Goal: Ask a question

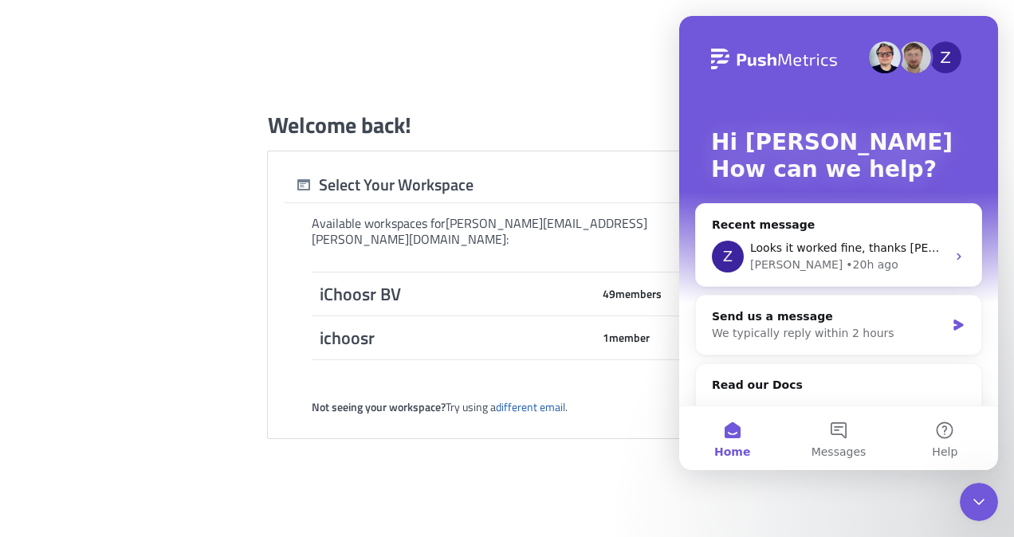
click at [980, 507] on icon "Close Intercom Messenger" at bounding box center [978, 501] width 19 height 19
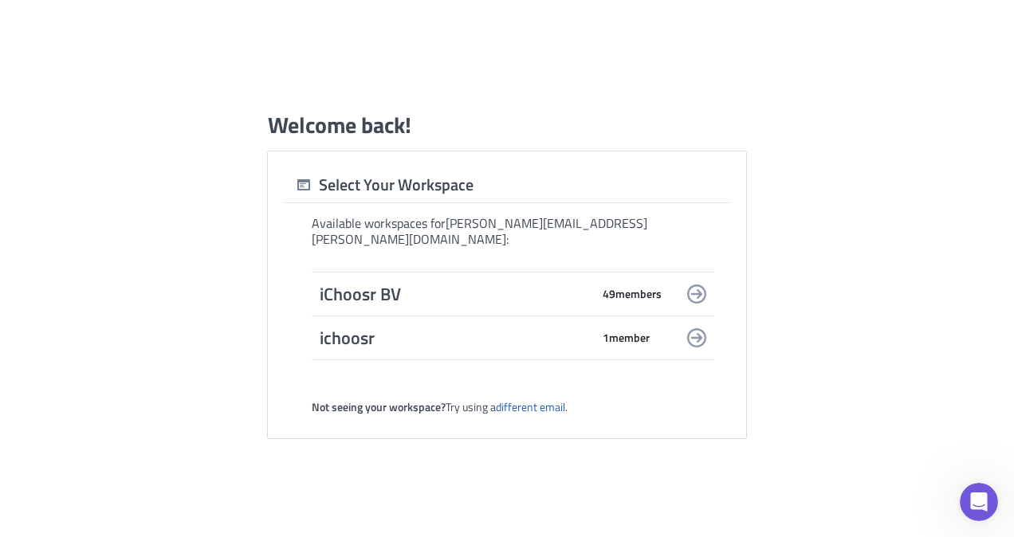
click at [439, 283] on span "iChoosr BV" at bounding box center [455, 294] width 271 height 22
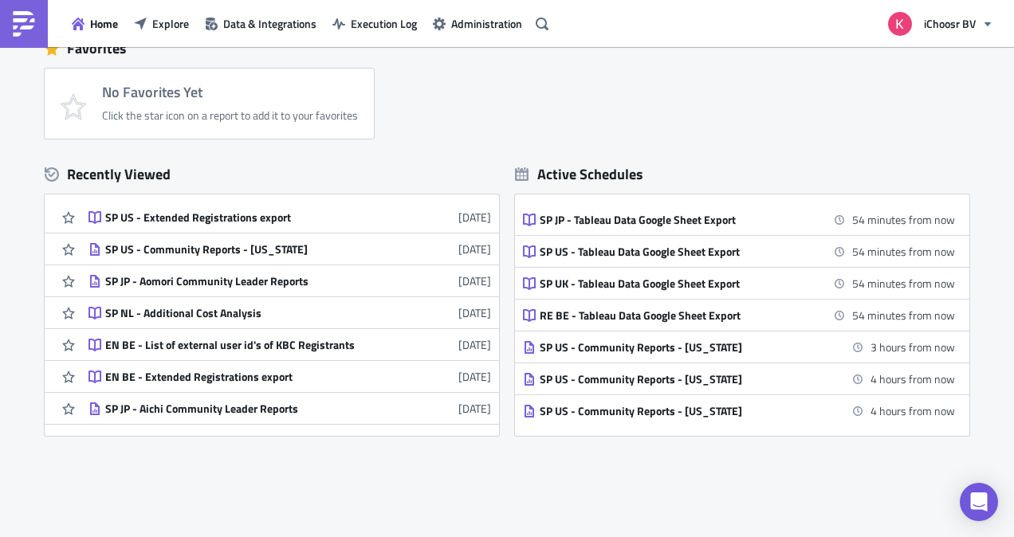
scroll to position [710, 0]
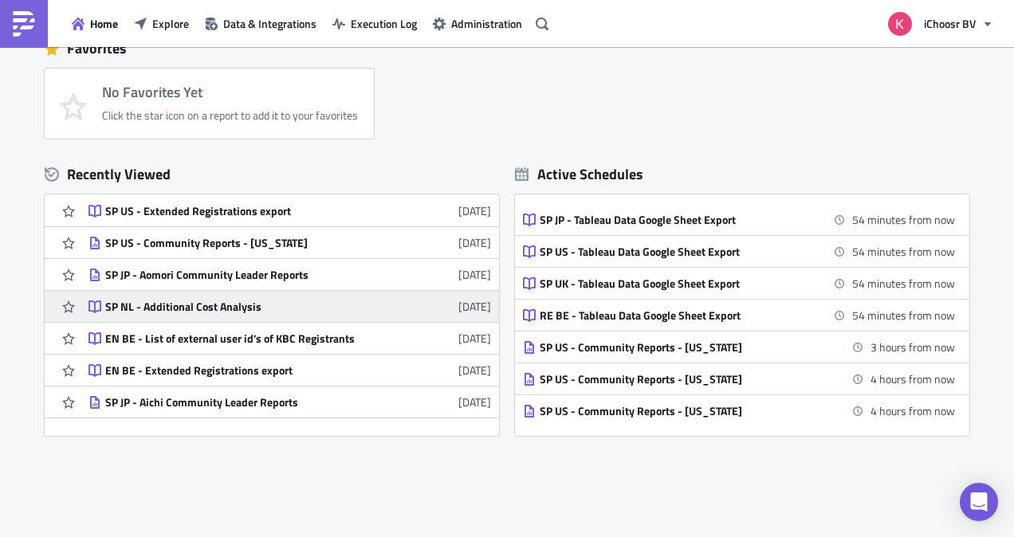
click at [218, 300] on div "SP NL - Additional Cost Analysis" at bounding box center [244, 307] width 279 height 14
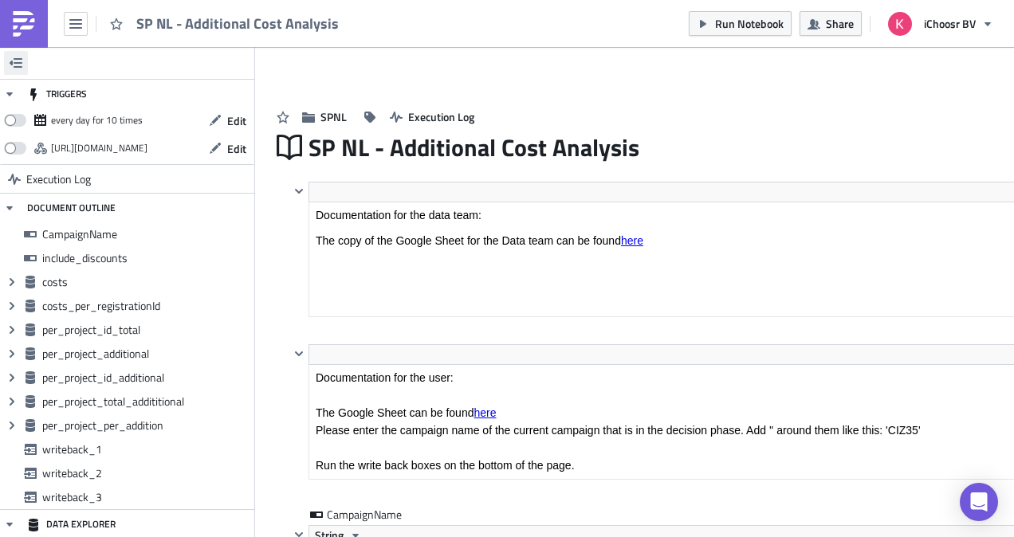
click at [19, 54] on button "button" at bounding box center [16, 63] width 24 height 24
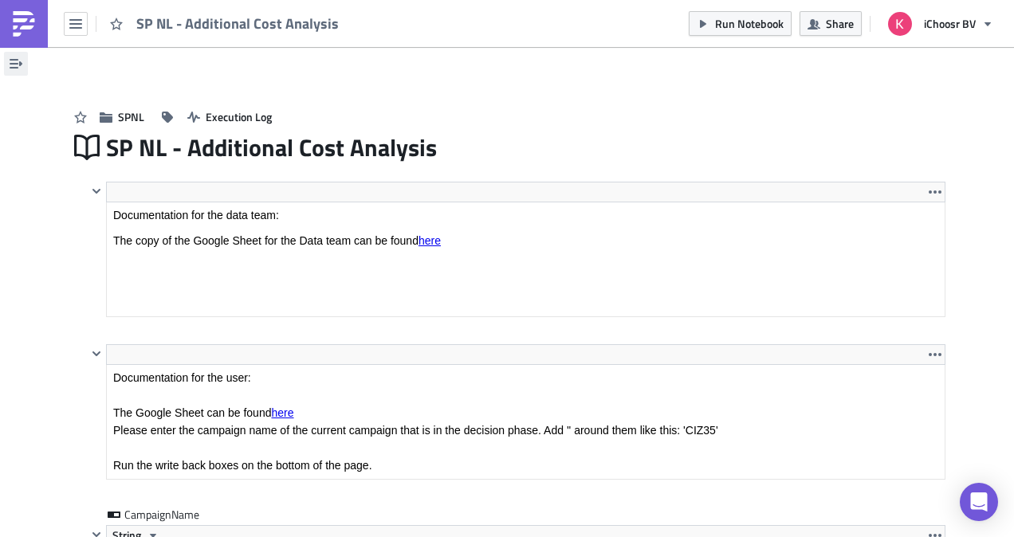
click at [19, 56] on button "button" at bounding box center [16, 64] width 24 height 24
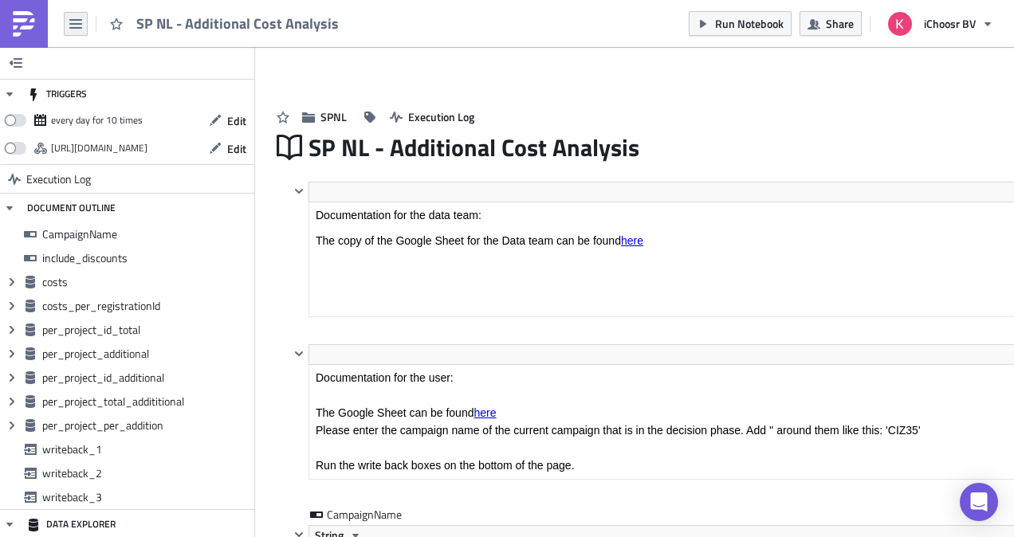
click at [67, 28] on button "button" at bounding box center [76, 24] width 24 height 24
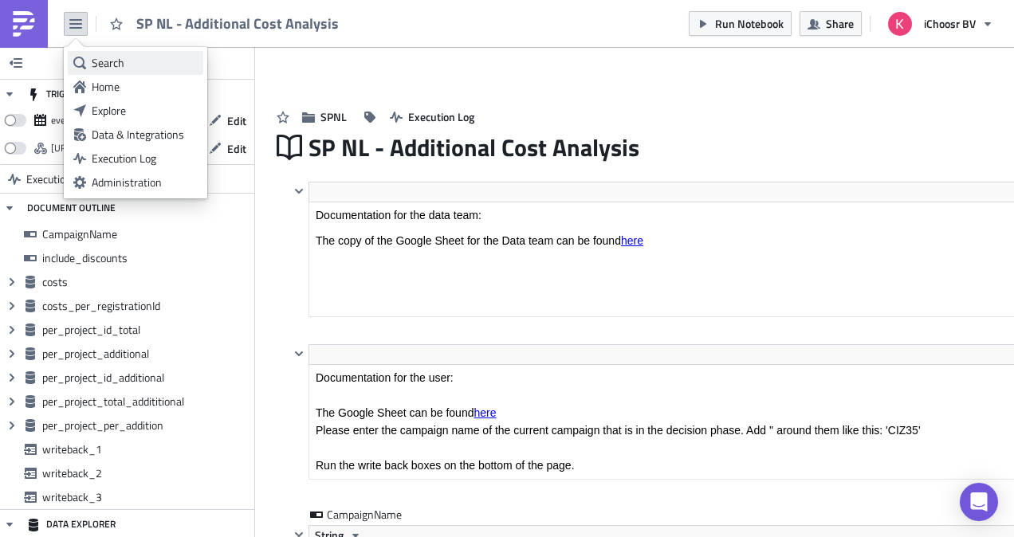
click at [104, 60] on div "Search" at bounding box center [145, 63] width 106 height 16
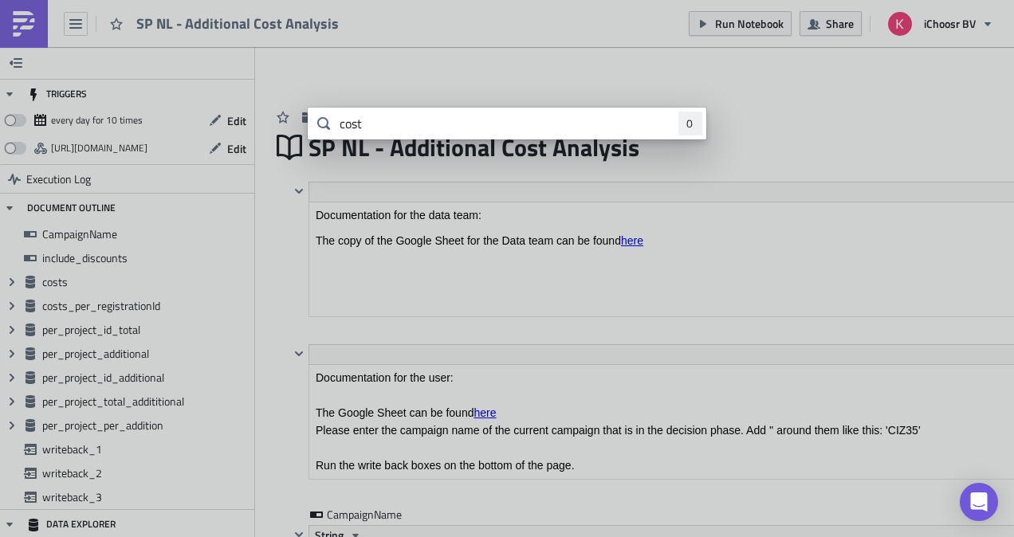
type input "cost"
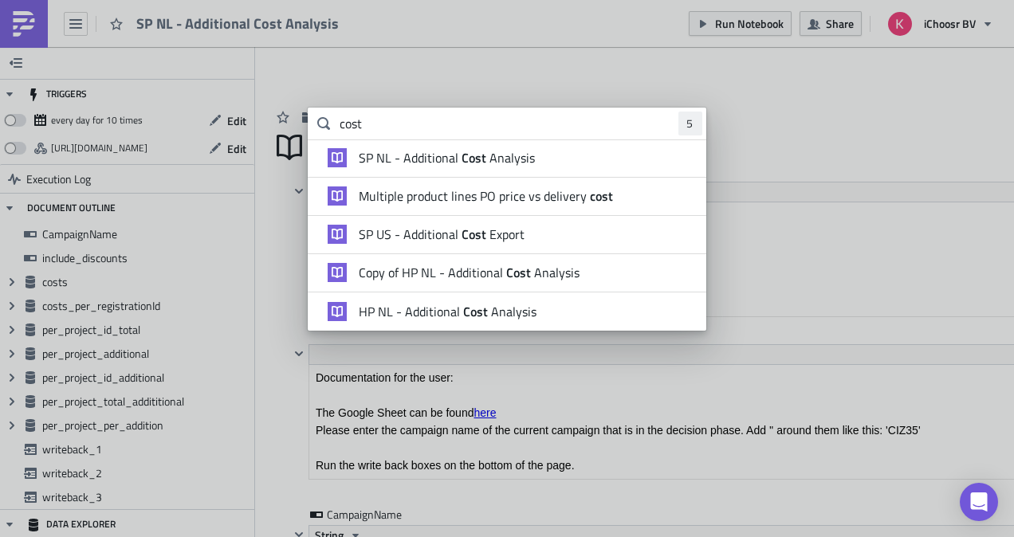
click at [518, 200] on span "Multiple product lines PO price vs delivery cost" at bounding box center [486, 196] width 254 height 16
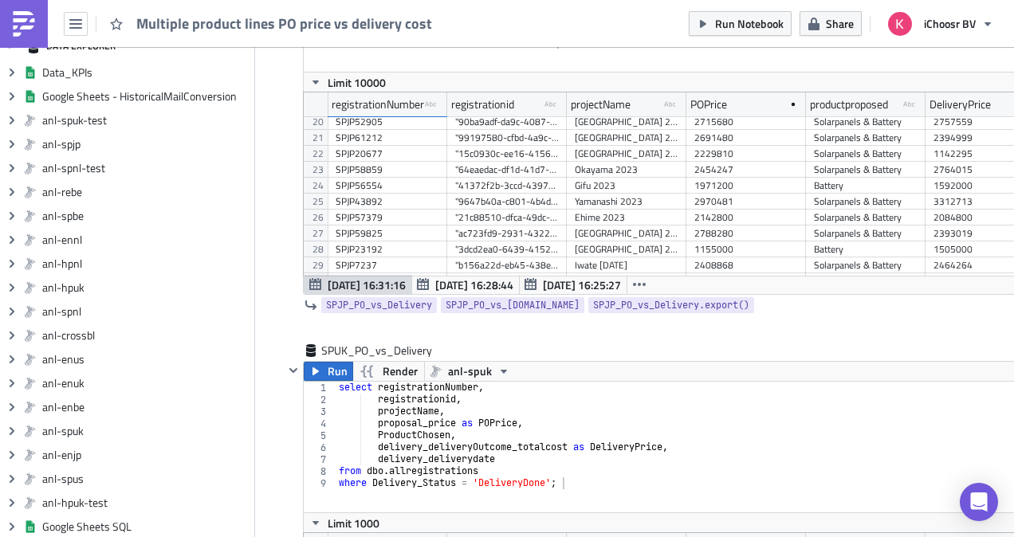
scroll to position [441, 0]
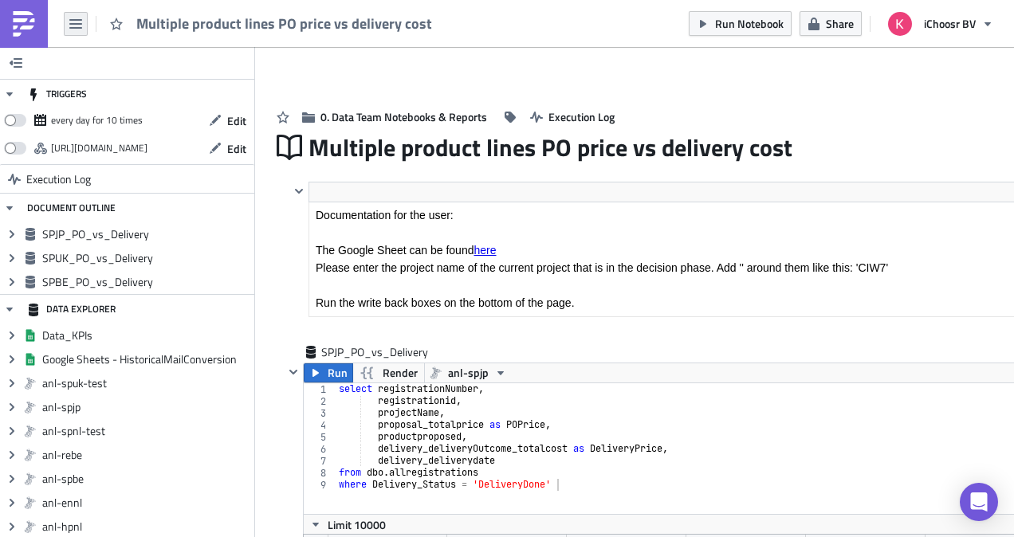
click at [64, 22] on button "button" at bounding box center [76, 24] width 24 height 24
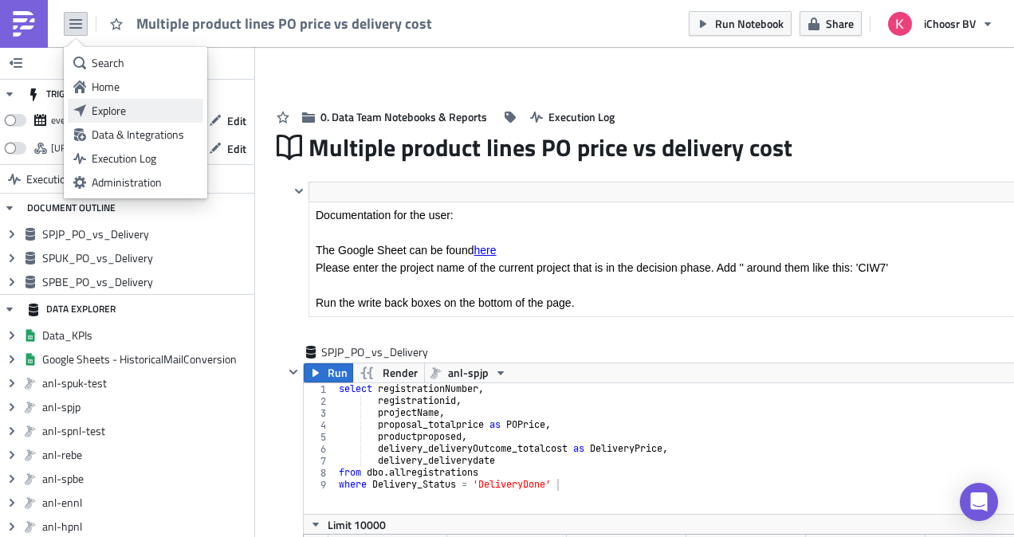
click at [121, 113] on div "Explore" at bounding box center [145, 111] width 106 height 16
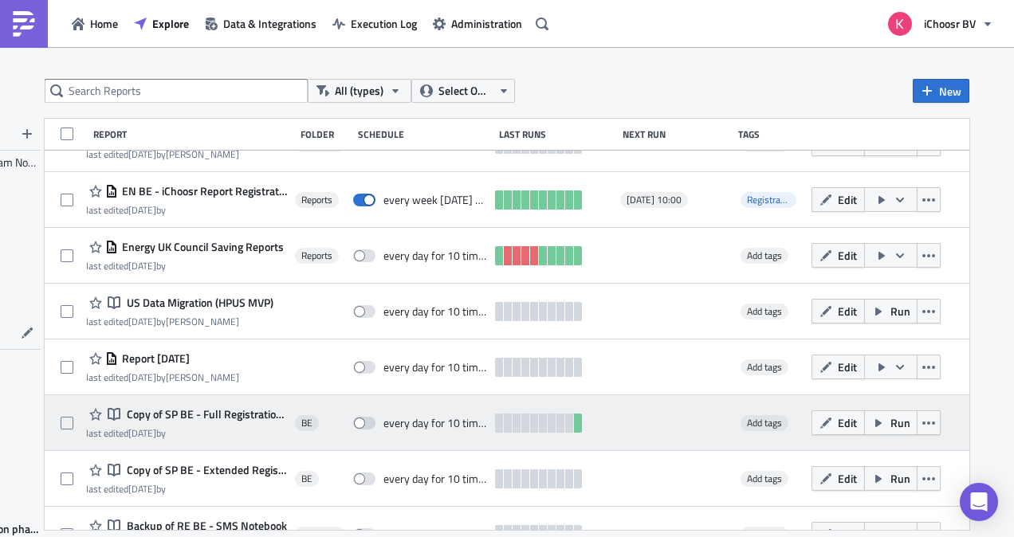
scroll to position [1919, 0]
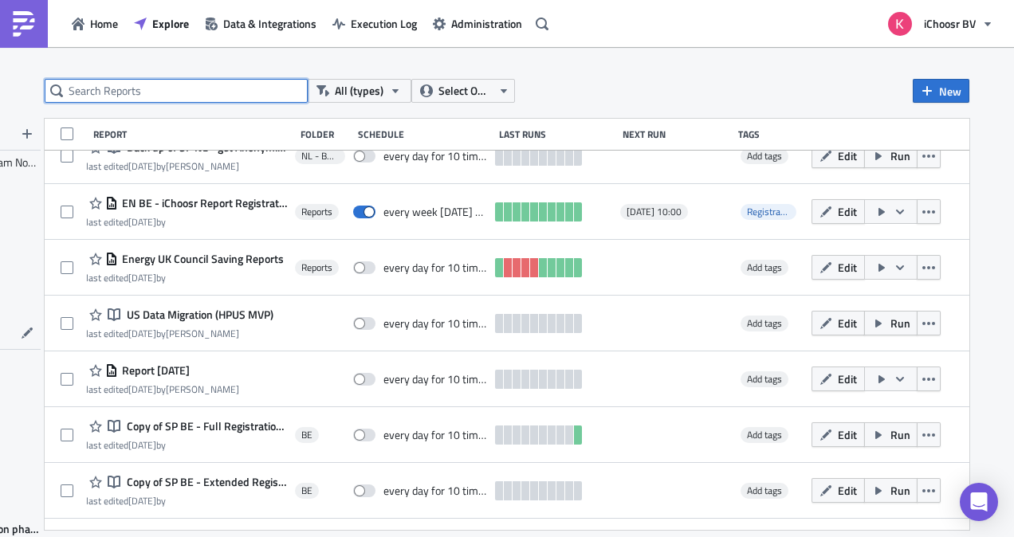
click at [197, 91] on input "text" at bounding box center [176, 91] width 263 height 24
type input "cost"
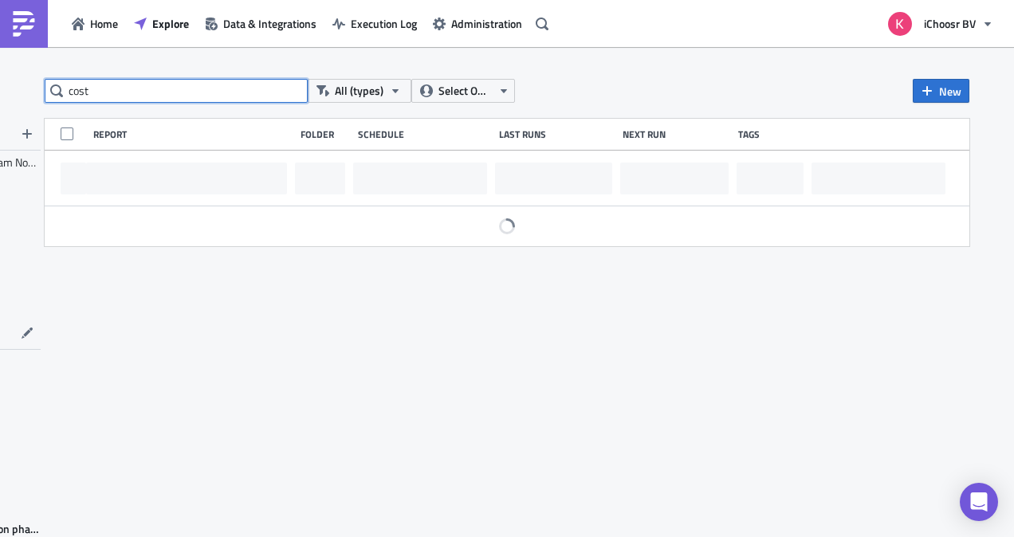
scroll to position [0, 0]
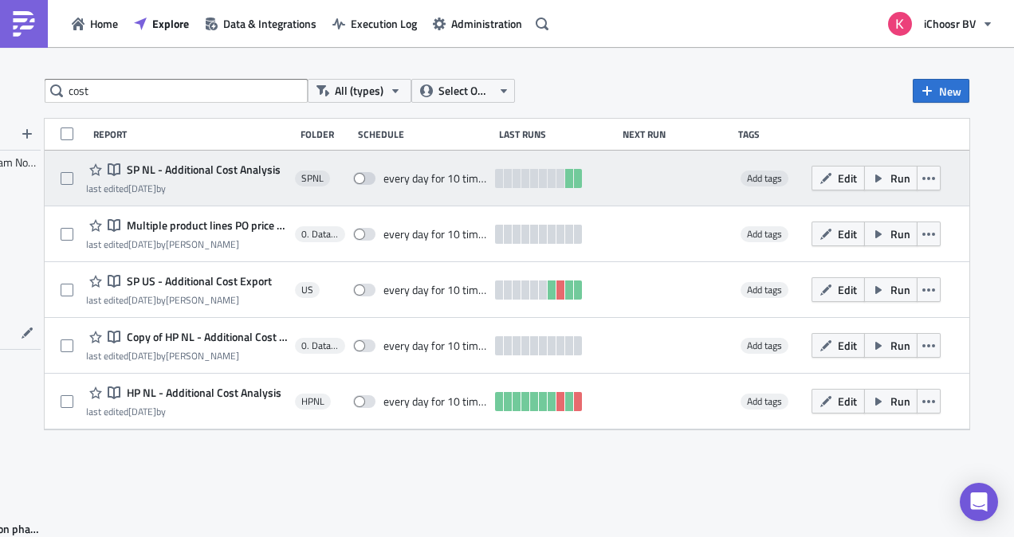
click at [207, 166] on span "SP NL - Additional Cost Analysis" at bounding box center [202, 170] width 158 height 14
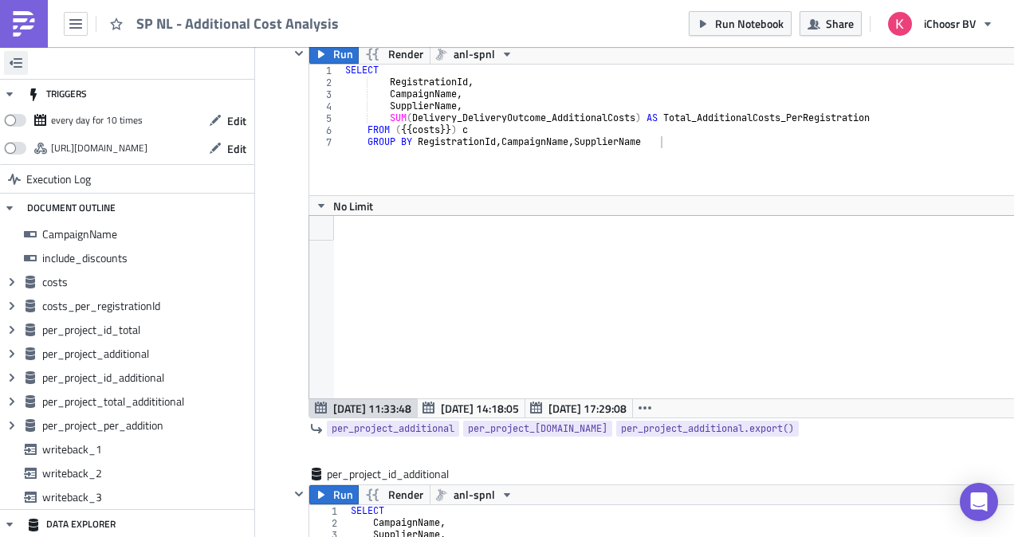
click at [4, 62] on button "button" at bounding box center [16, 63] width 24 height 24
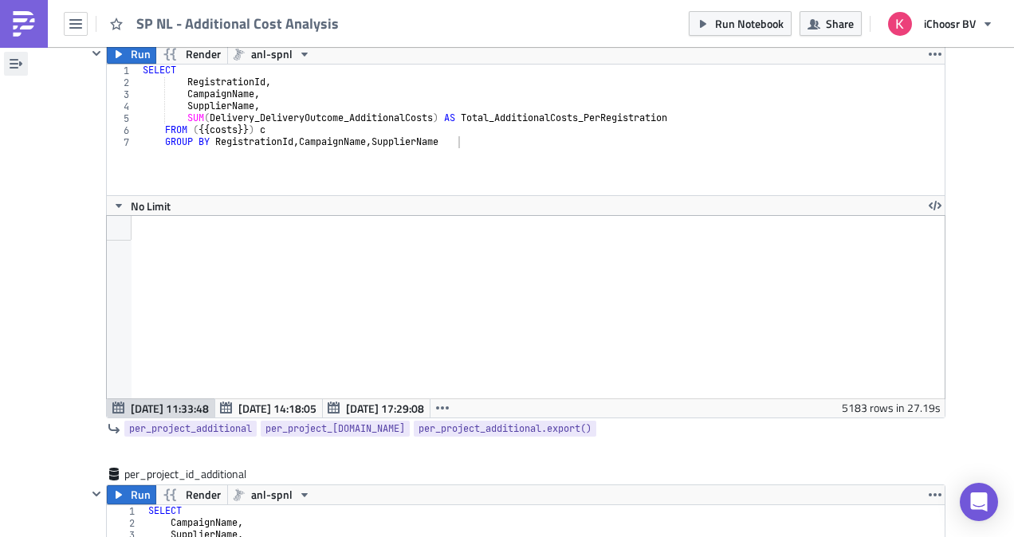
click at [11, 53] on button "button" at bounding box center [16, 64] width 24 height 24
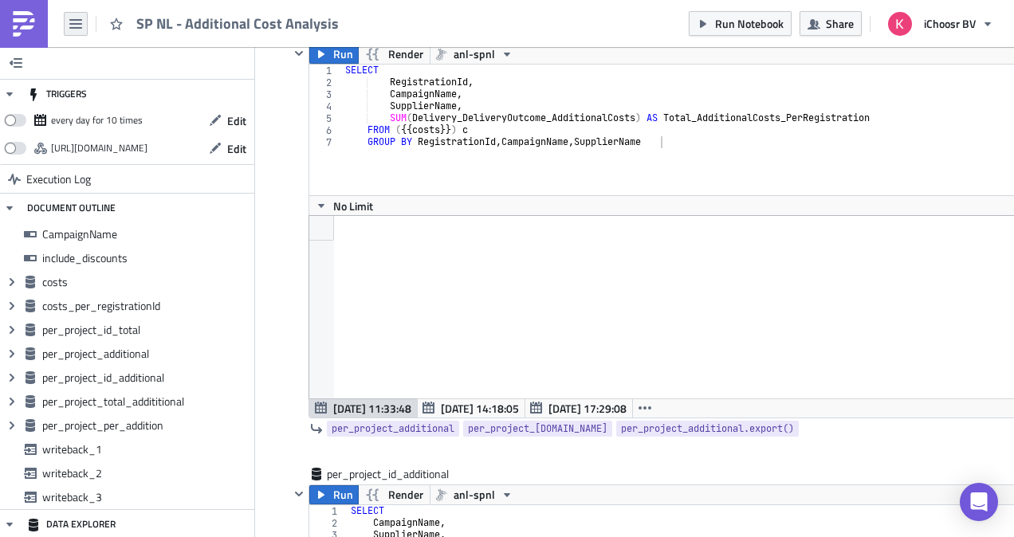
click at [77, 24] on icon "button" at bounding box center [75, 24] width 13 height 13
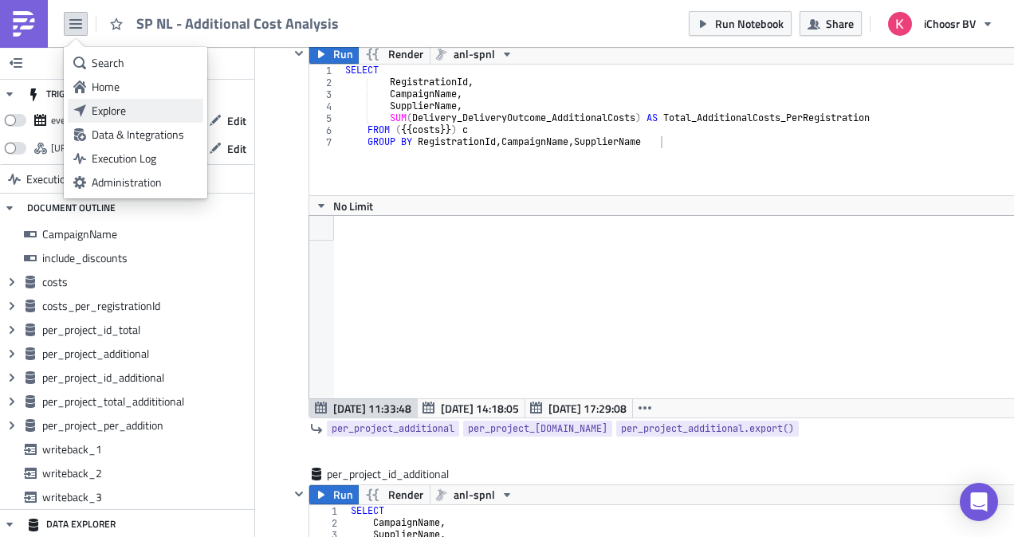
click at [118, 105] on div "Explore" at bounding box center [145, 111] width 106 height 16
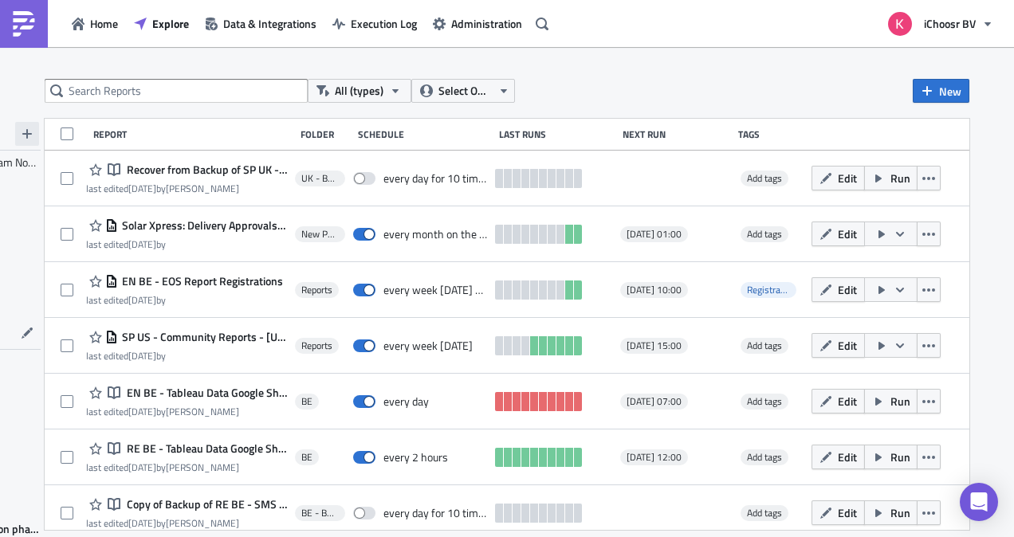
click at [29, 128] on button "button" at bounding box center [27, 134] width 24 height 24
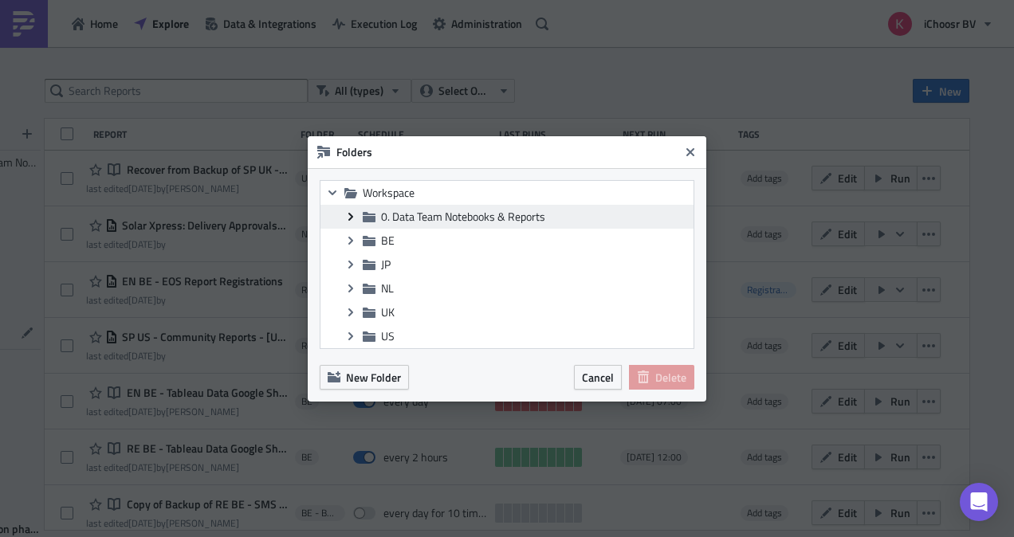
click at [351, 210] on icon "Expand group" at bounding box center [350, 216] width 13 height 13
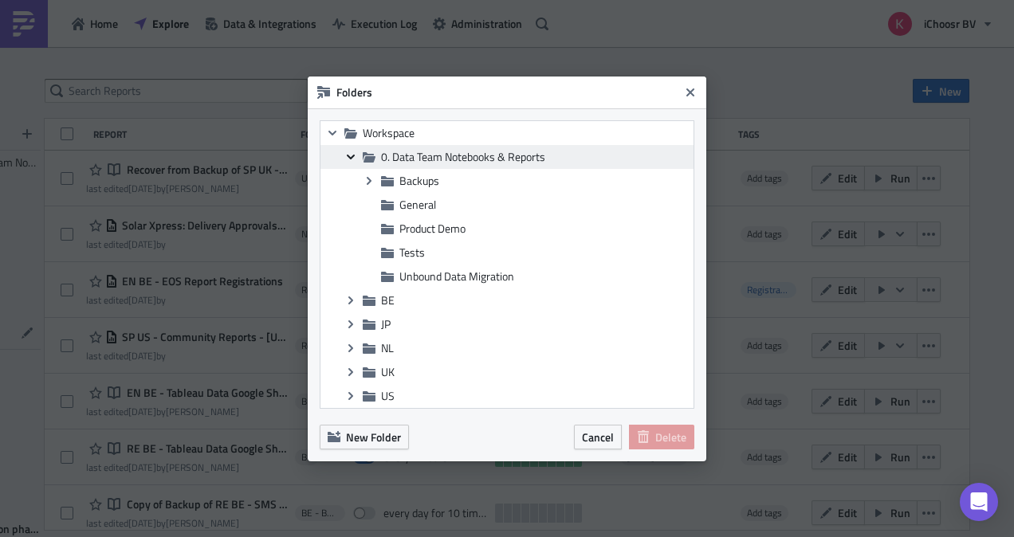
click at [350, 158] on icon at bounding box center [351, 156] width 8 height 5
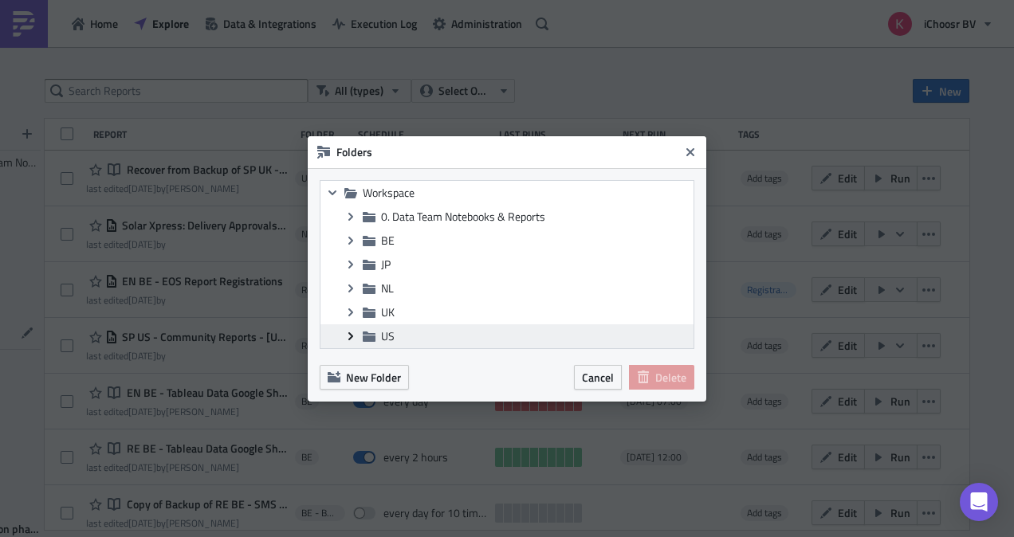
click at [349, 336] on icon at bounding box center [350, 335] width 5 height 8
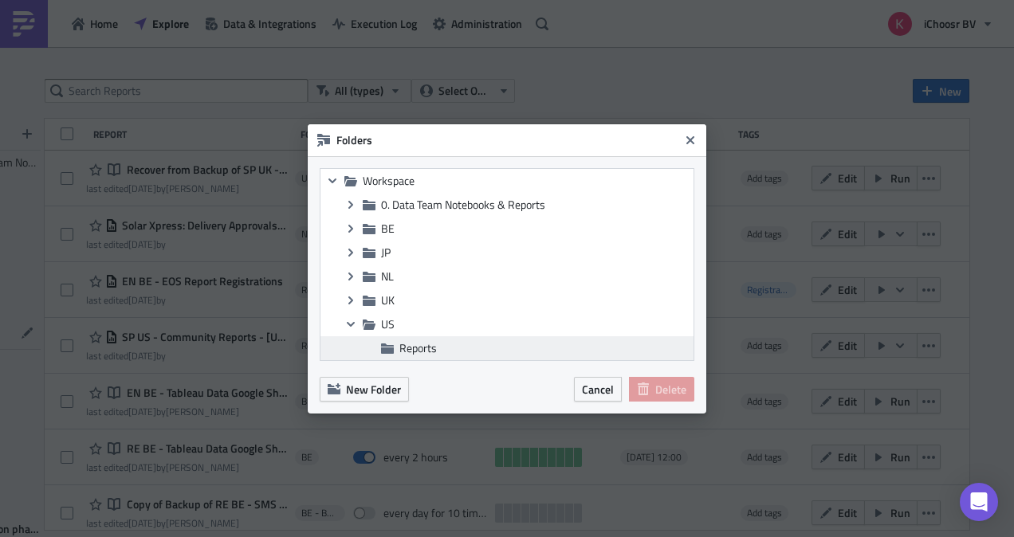
click at [418, 356] on div "Reports" at bounding box center [506, 348] width 373 height 24
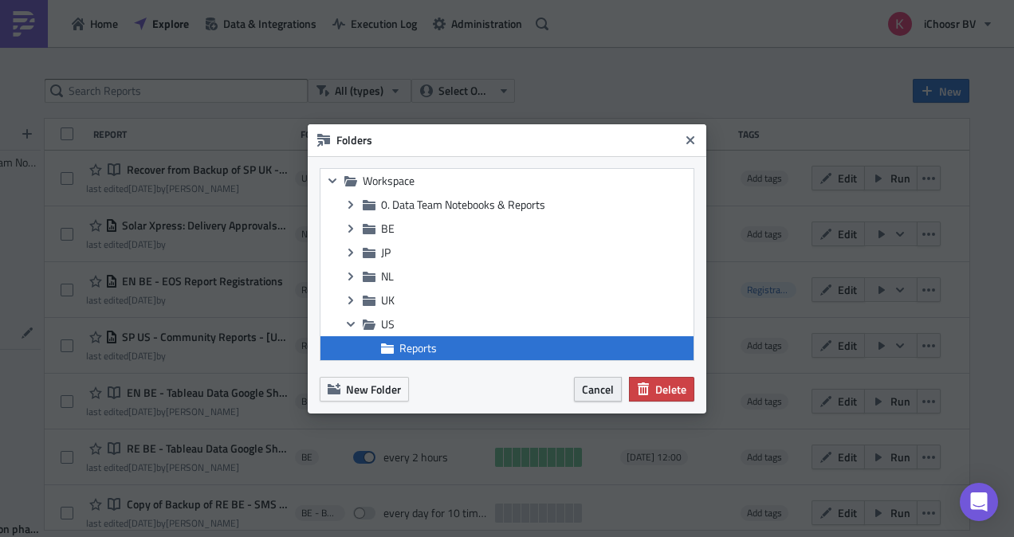
click at [590, 382] on span "Cancel" at bounding box center [598, 389] width 32 height 17
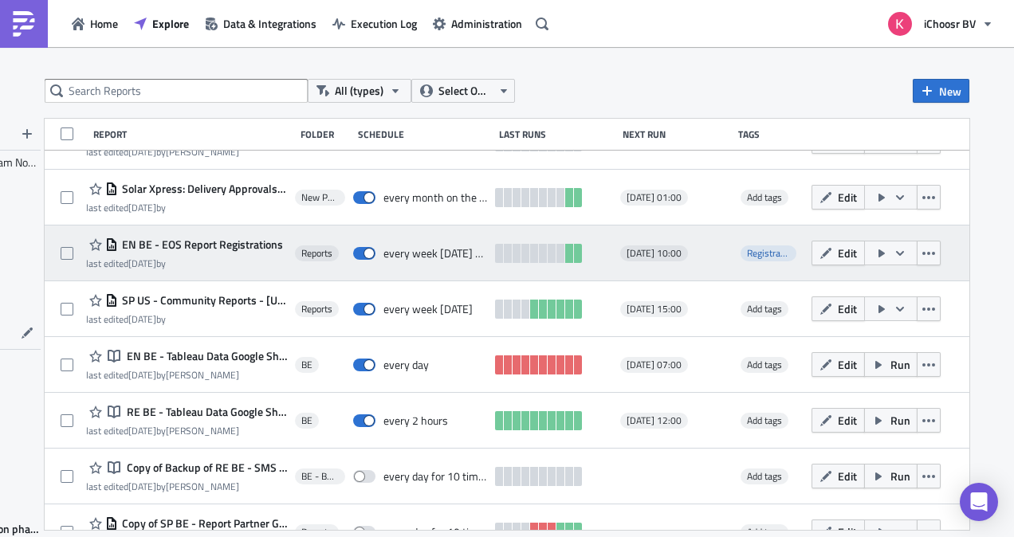
scroll to position [38, 0]
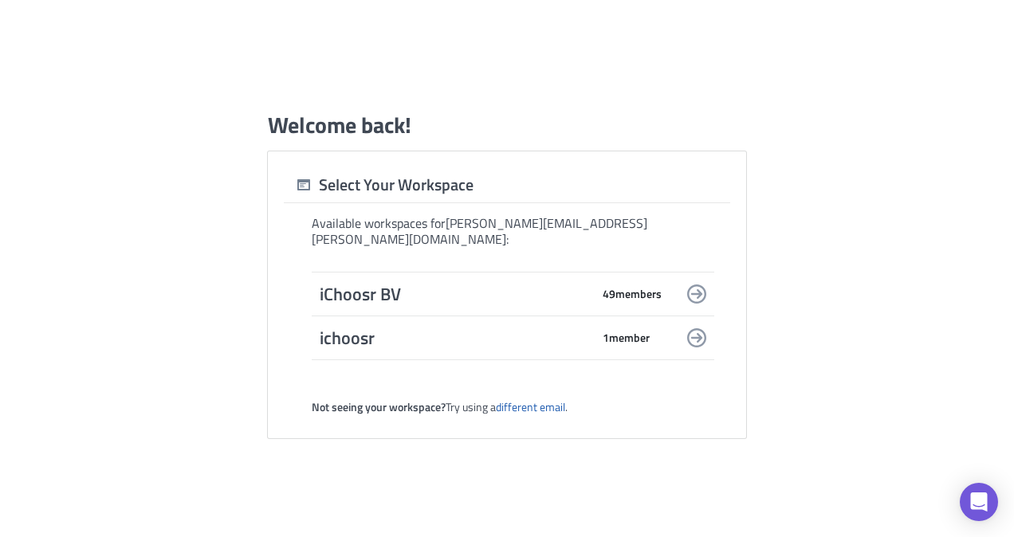
click at [478, 272] on div "iChoosr BV 49 member s" at bounding box center [513, 294] width 402 height 45
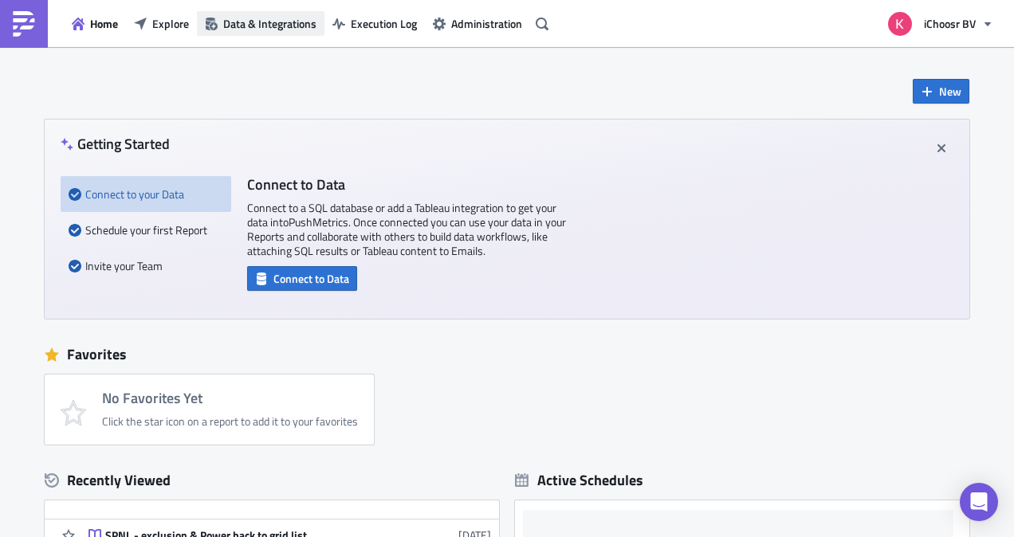
click at [265, 29] on span "Data & Integrations" at bounding box center [269, 23] width 93 height 17
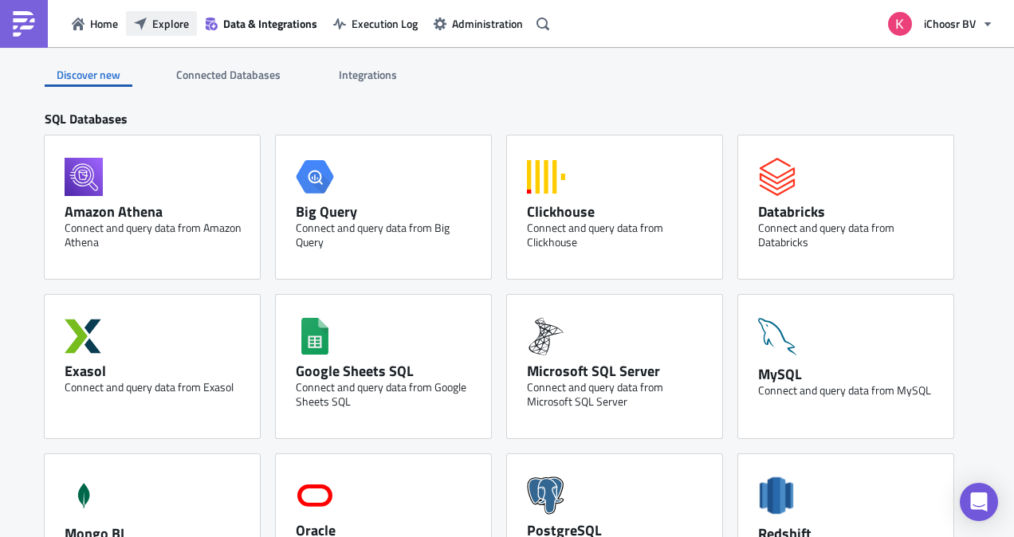
click at [173, 24] on span "Explore" at bounding box center [170, 23] width 37 height 17
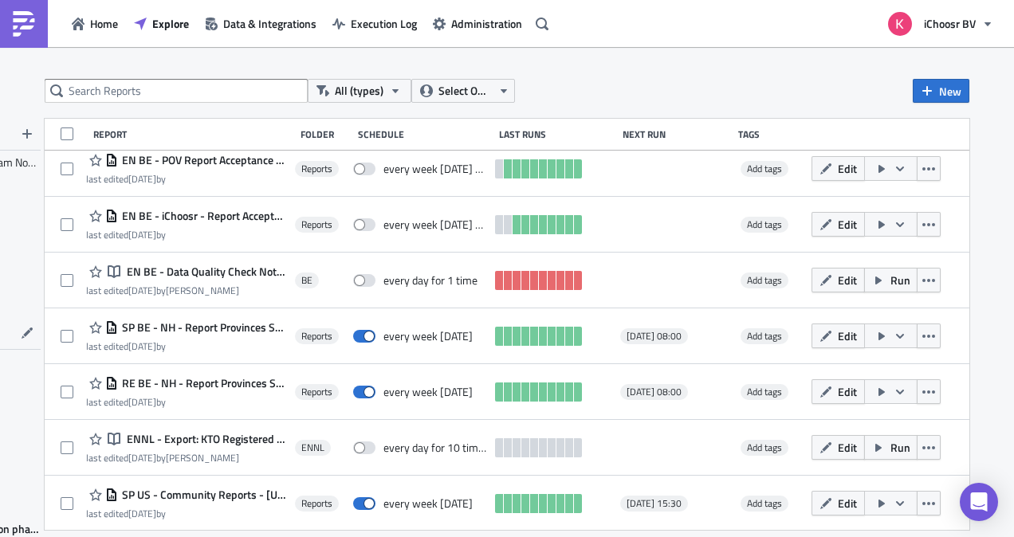
scroll to position [847, 0]
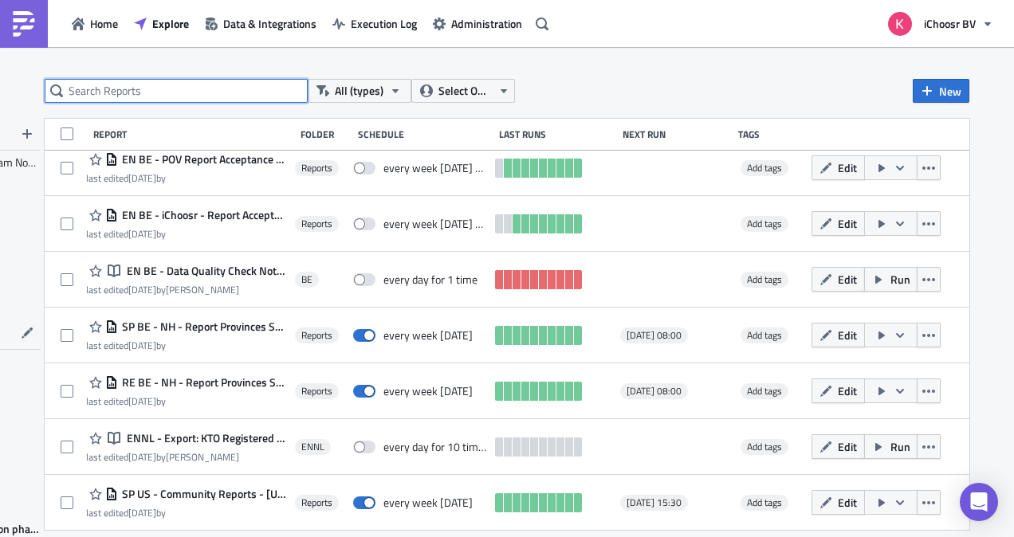
click at [209, 99] on input "text" at bounding box center [176, 91] width 263 height 24
type input "delivery"
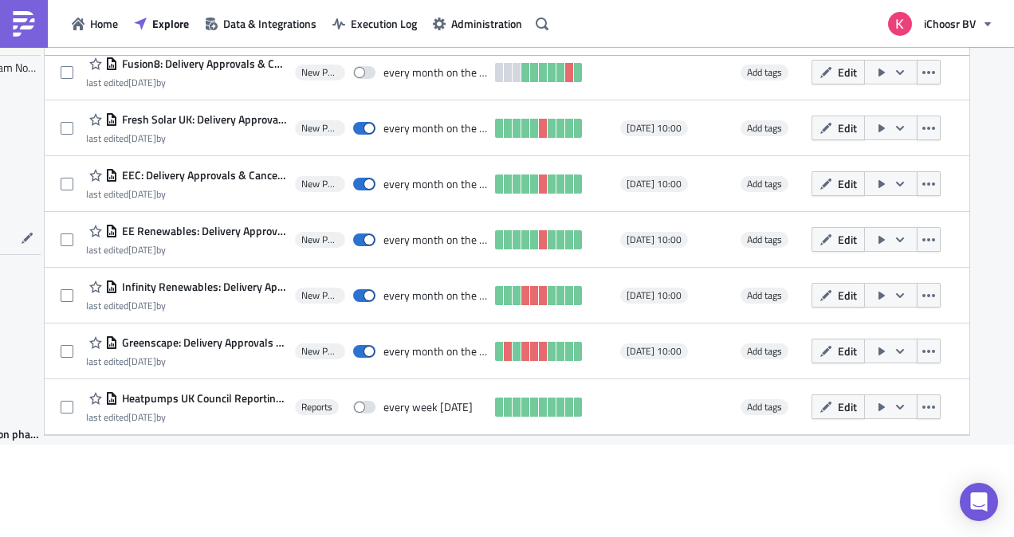
scroll to position [24, 0]
click at [25, 69] on span "0. Data Team Notebooks & Reports" at bounding box center [33, 67] width 164 height 17
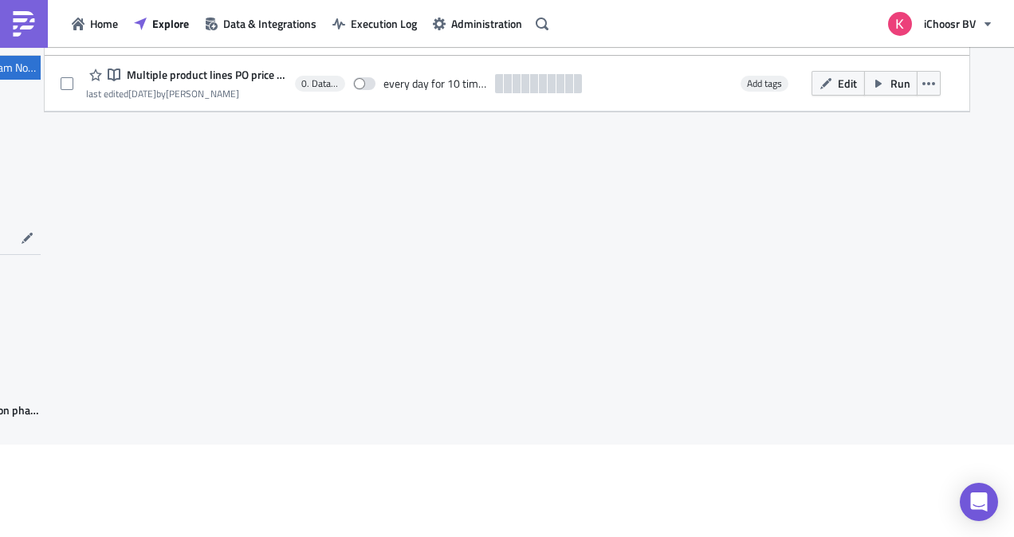
scroll to position [0, 0]
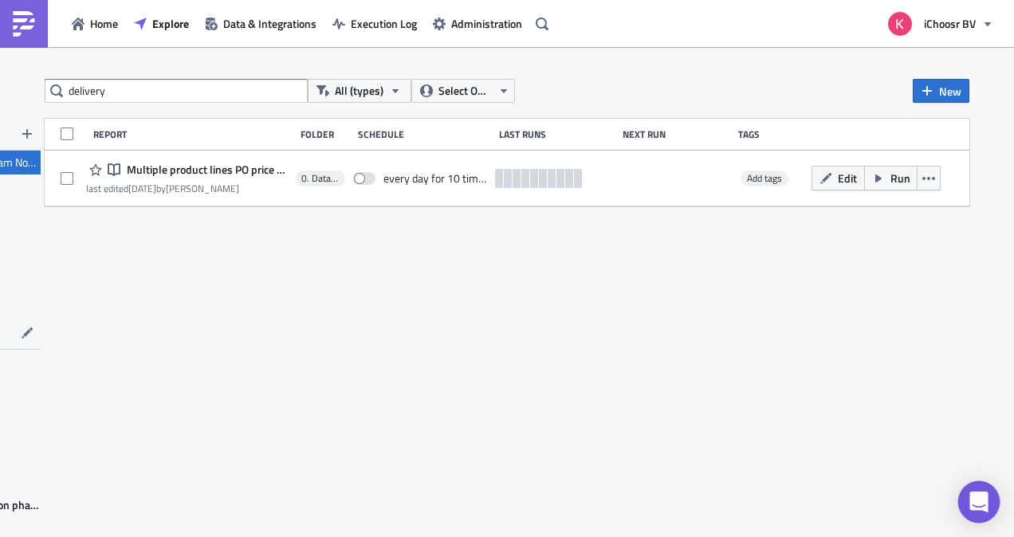
click at [972, 491] on div "Open Intercom Messenger" at bounding box center [979, 502] width 42 height 42
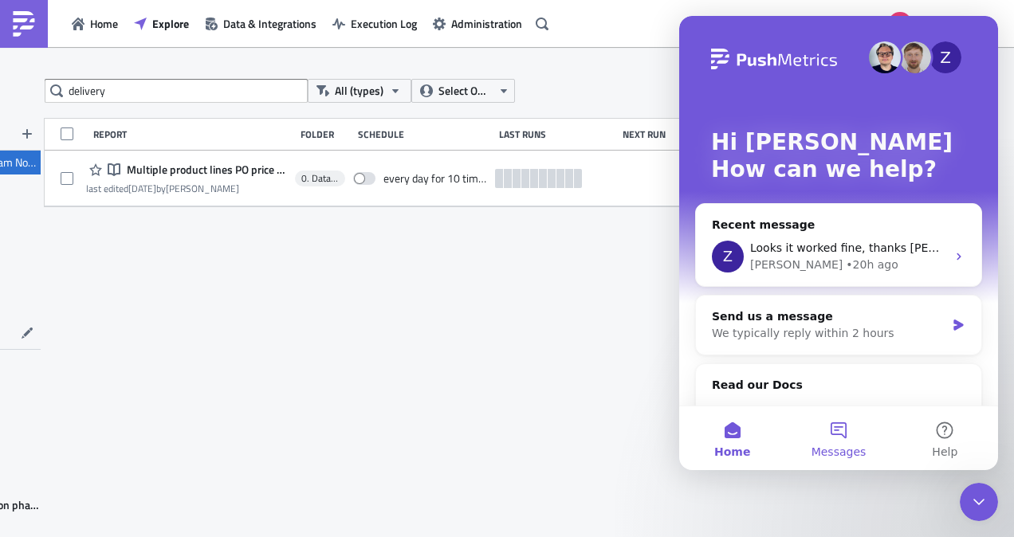
click at [841, 433] on button "Messages" at bounding box center [838, 438] width 106 height 64
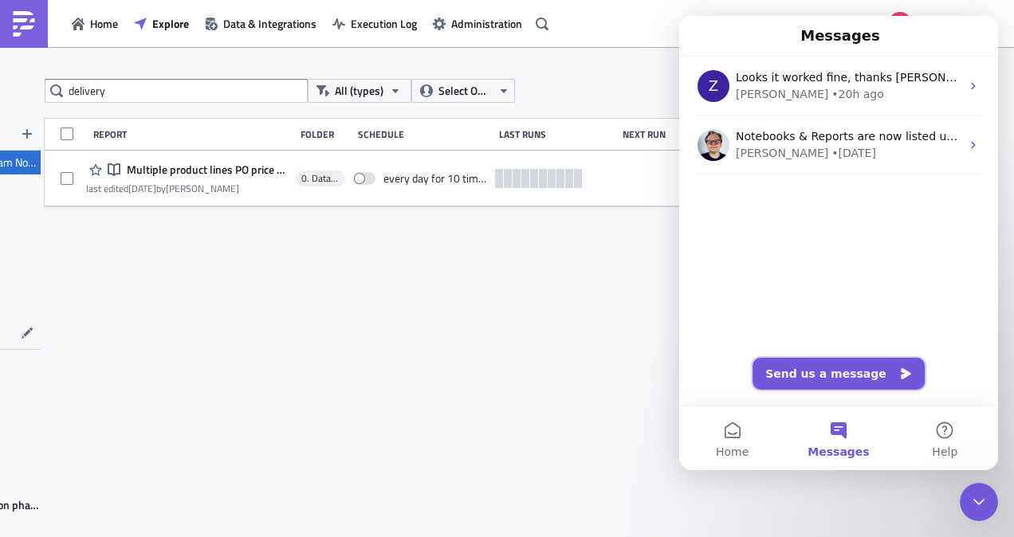
click at [854, 365] on button "Send us a message" at bounding box center [838, 374] width 172 height 32
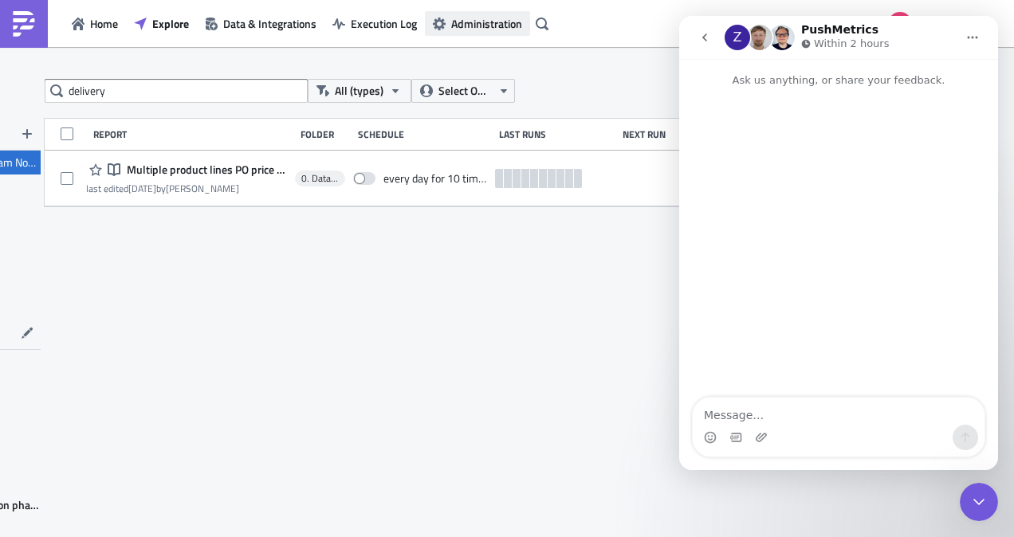
click at [449, 25] on button "Administration" at bounding box center [477, 23] width 105 height 25
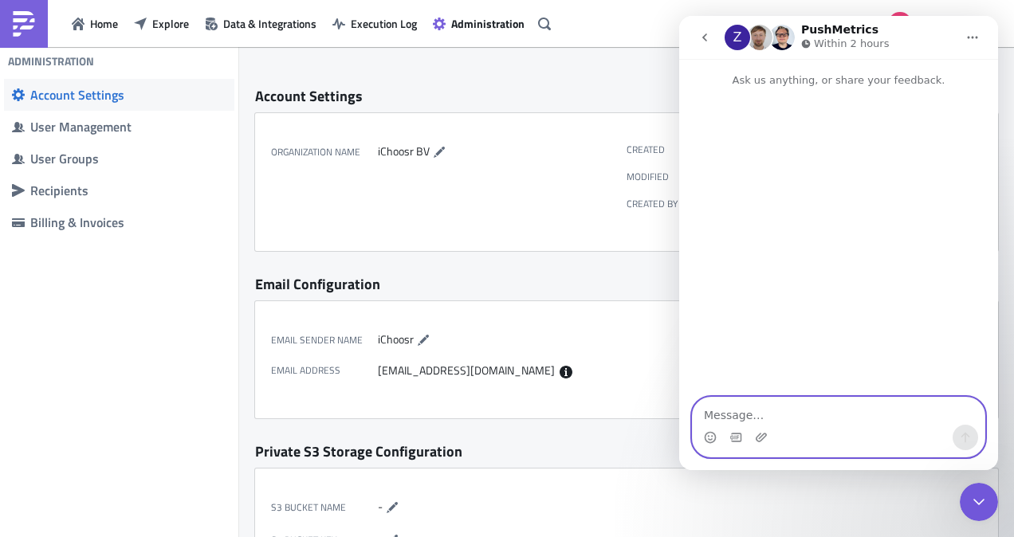
click at [821, 418] on textarea "Message…" at bounding box center [838, 411] width 292 height 27
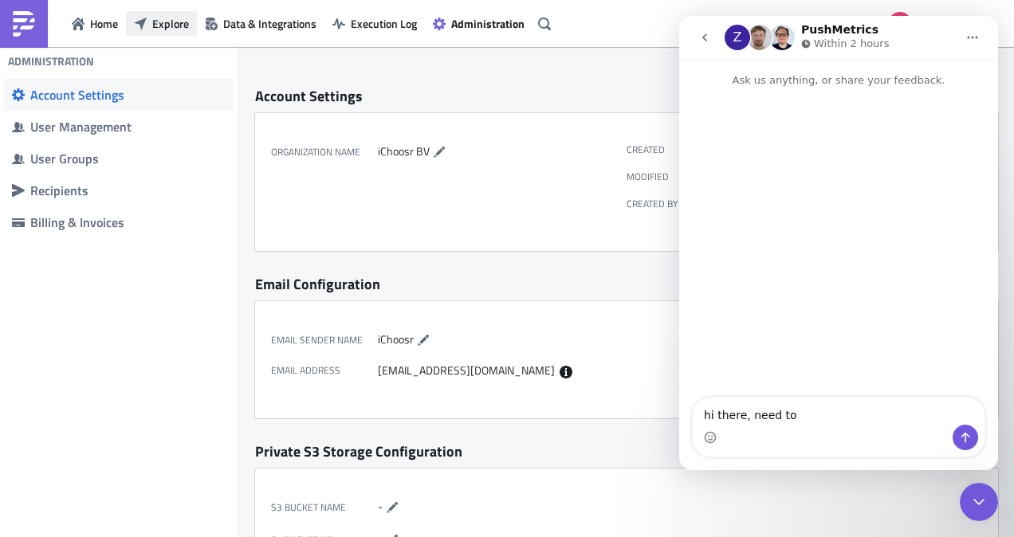
click at [145, 25] on icon "button" at bounding box center [140, 24] width 13 height 13
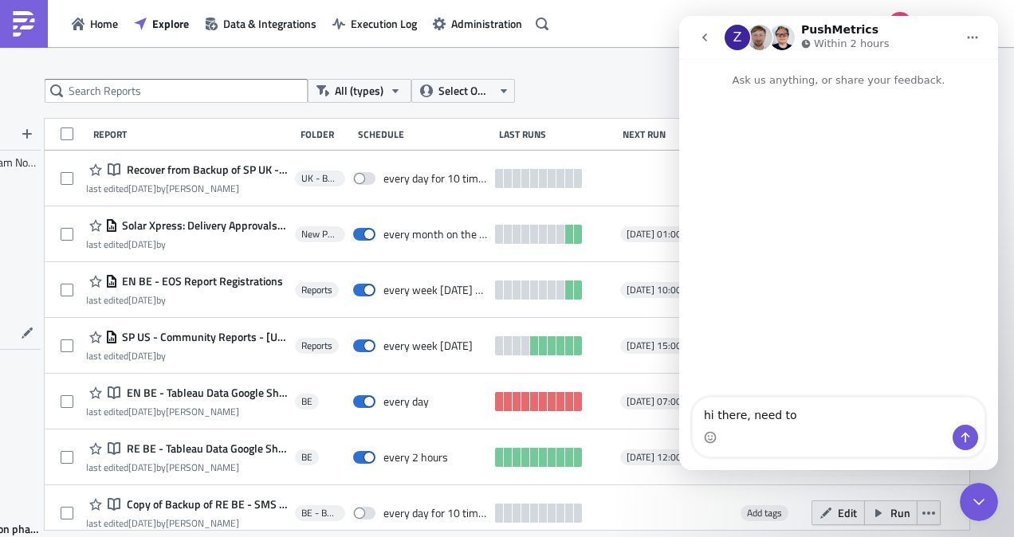
click at [866, 430] on div "Intercom messenger" at bounding box center [838, 437] width 292 height 25
click at [862, 427] on div "Intercom messenger" at bounding box center [838, 437] width 292 height 25
click at [816, 425] on div "Intercom messenger" at bounding box center [838, 437] width 292 height 25
click at [808, 421] on textarea "hi there, need to" at bounding box center [838, 411] width 292 height 27
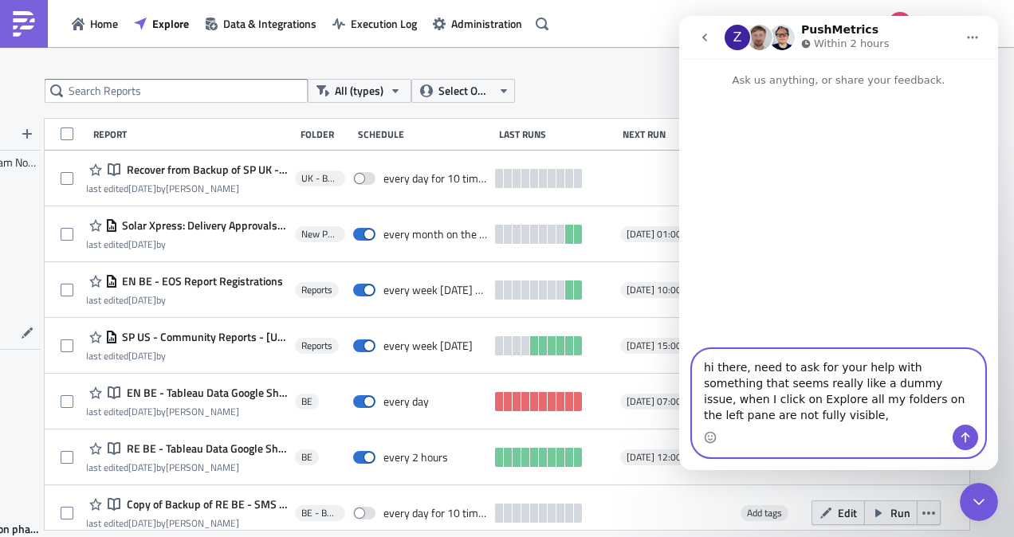
click at [945, 414] on textarea "hi there, need to ask for your help with something that seems really like a dum…" at bounding box center [838, 387] width 292 height 75
click at [959, 411] on textarea "hi there, need to ask for your help with something that seems really like a dum…" at bounding box center [838, 387] width 292 height 75
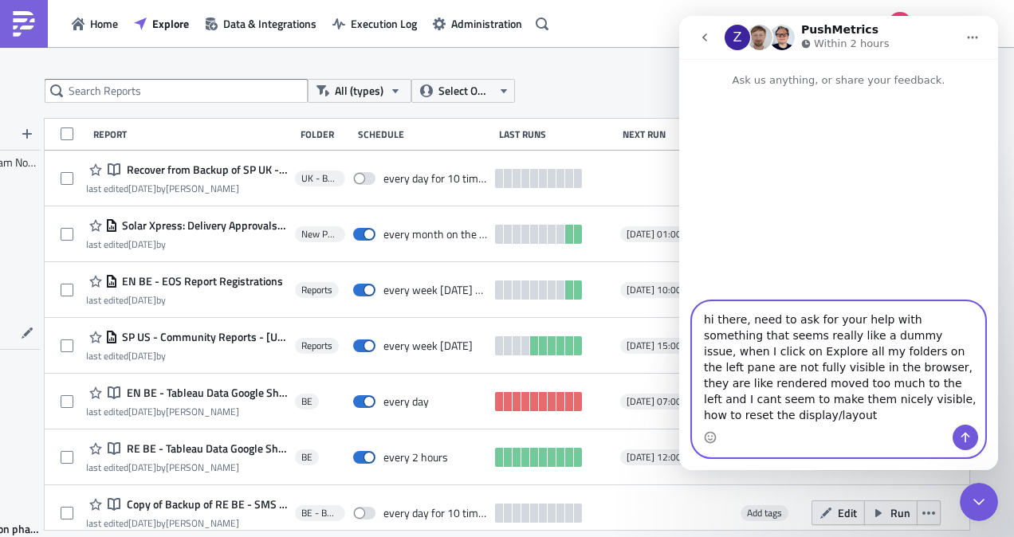
type textarea "hi there, need to ask for your help with something that seems really like a dum…"
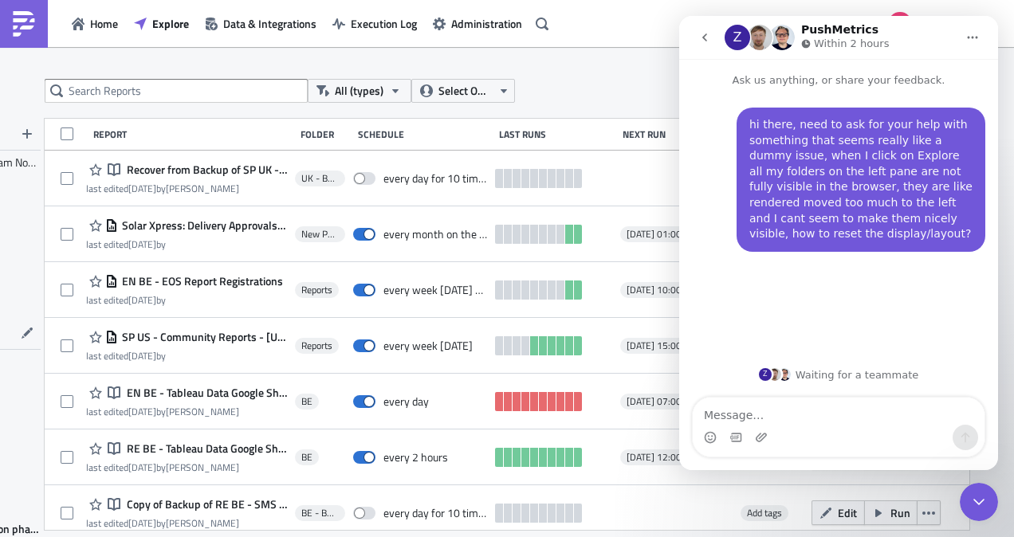
click at [556, 67] on div "All (types) Select Owner New FOLDERS Expand group 0. Data Team Notebooks & Repo…" at bounding box center [507, 293] width 1014 height 492
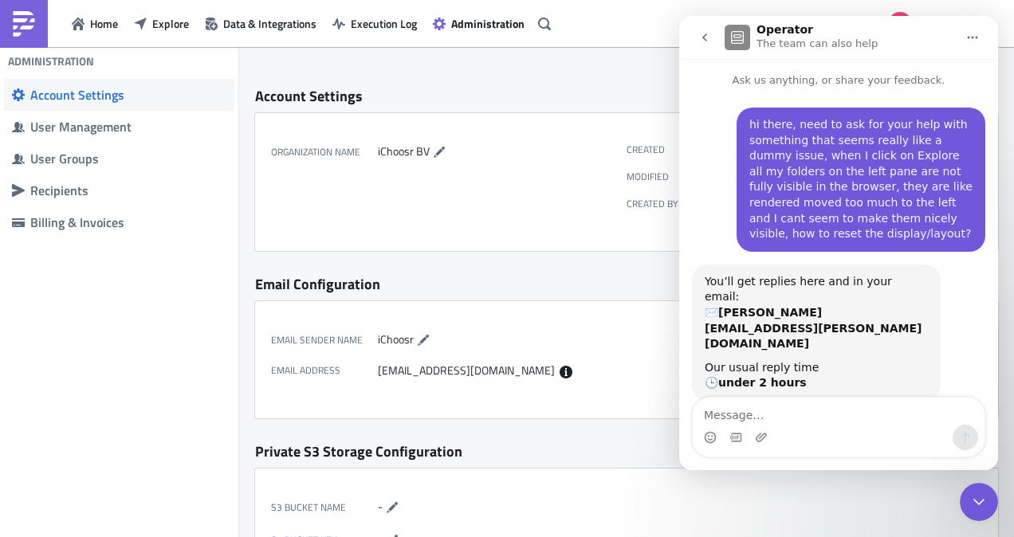
click at [160, 4] on div "Home Explore Data & Integrations Execution Log Administration" at bounding box center [278, 23] width 556 height 47
click at [159, 18] on span "Explore" at bounding box center [170, 23] width 37 height 17
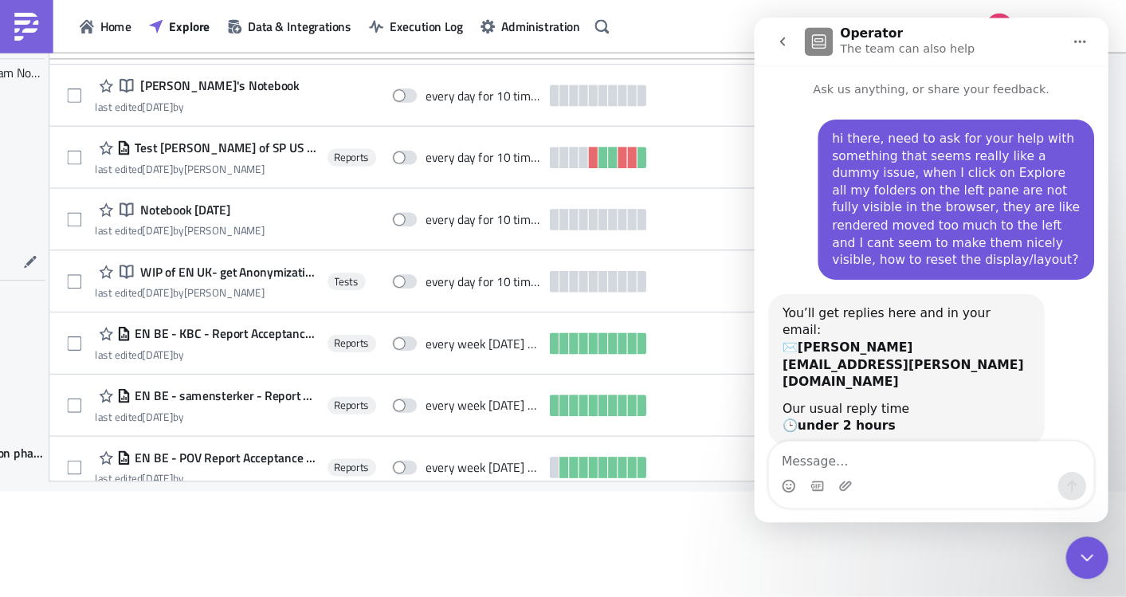
scroll to position [681, 0]
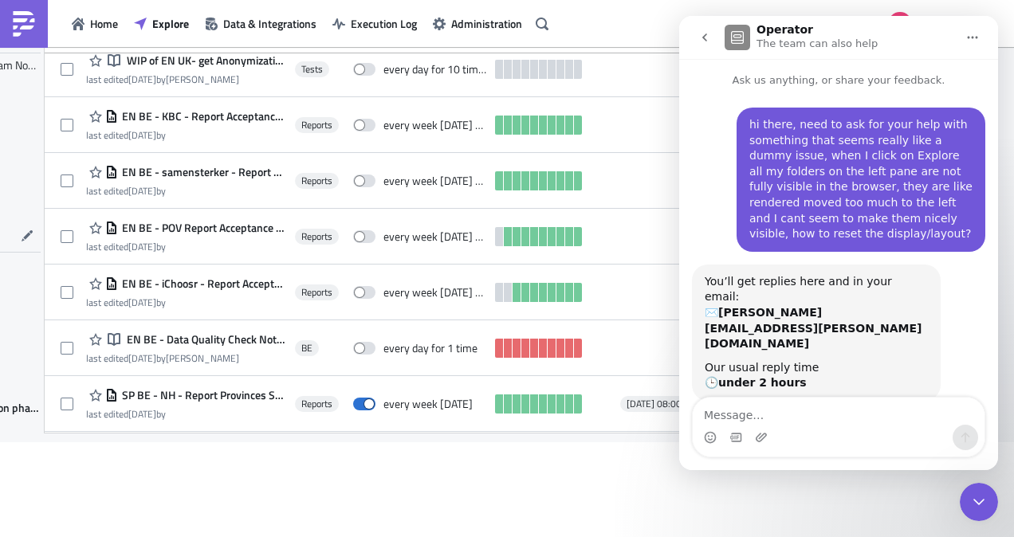
click at [49, 502] on main "All (types) Select Owner New FOLDERS Expand group 0. Data Team Notebooks & Repo…" at bounding box center [507, 293] width 1014 height 492
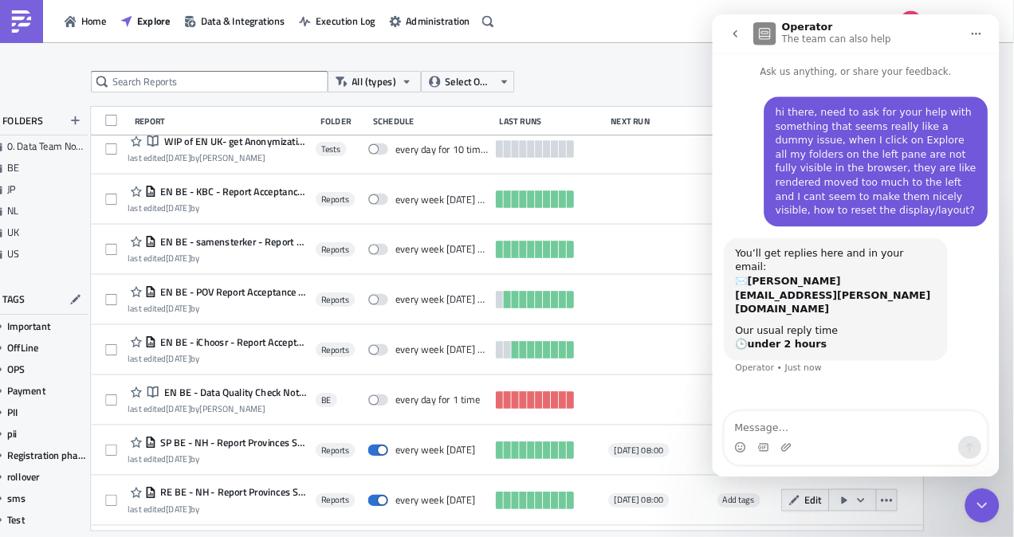
scroll to position [682, 0]
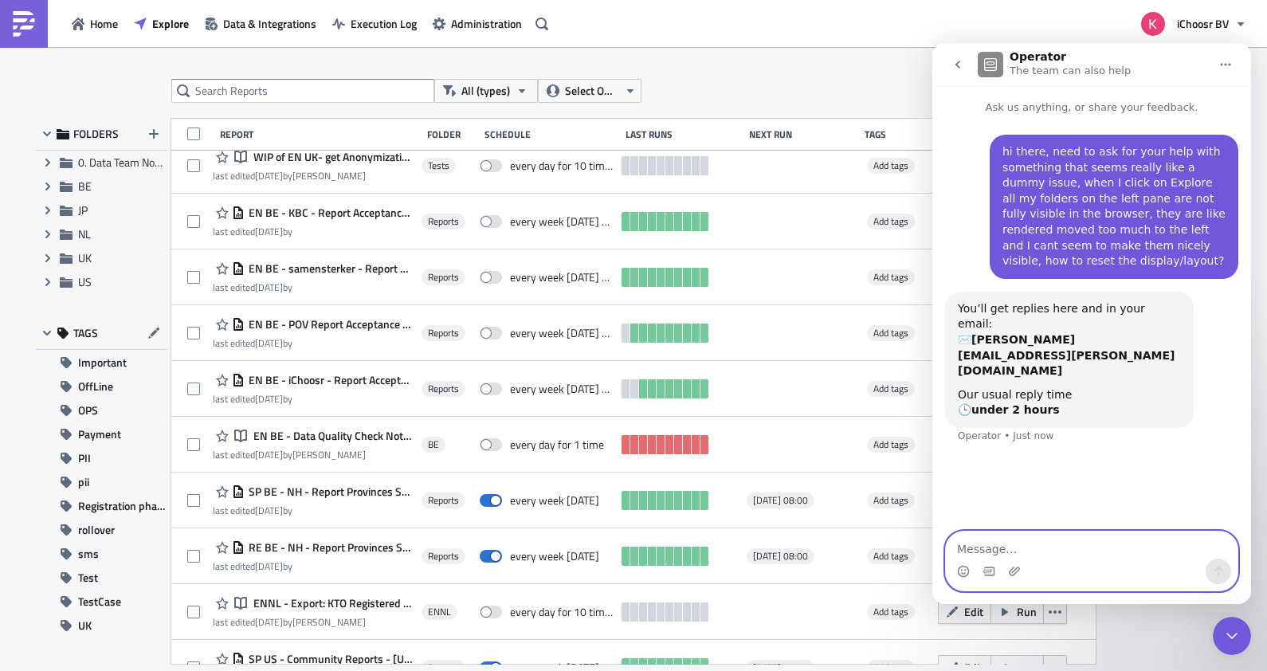
click at [1013, 536] on textarea "Message…" at bounding box center [1092, 544] width 292 height 27
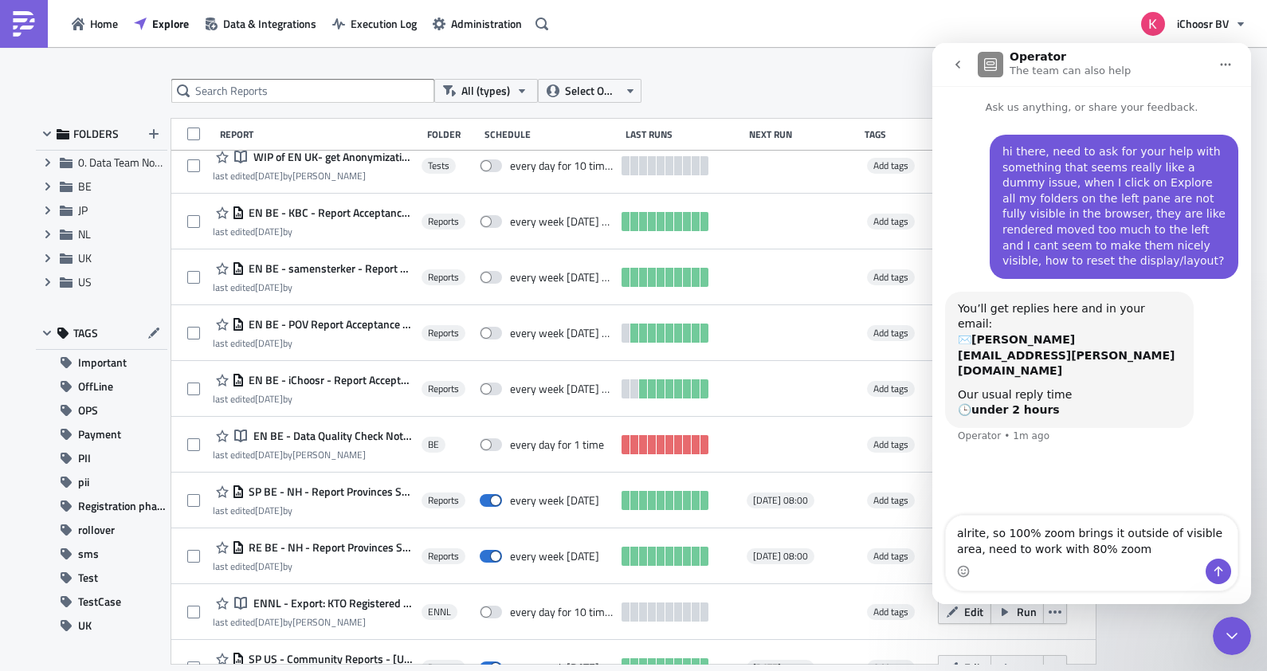
click at [744, 59] on div "All (types) Select Owner New FOLDERS Expand group 0. Data Team Notebooks & Repo…" at bounding box center [633, 360] width 1267 height 626
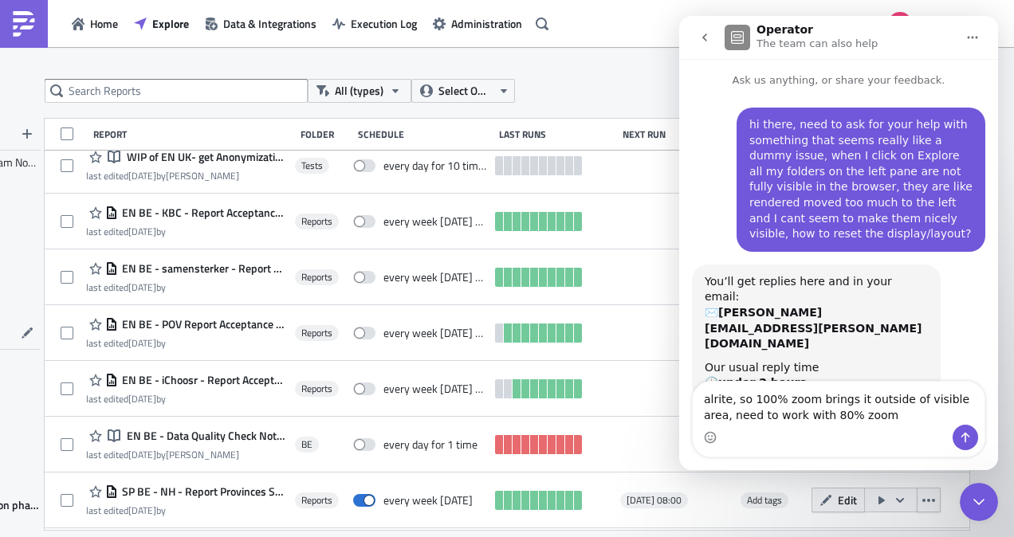
scroll to position [0, 0]
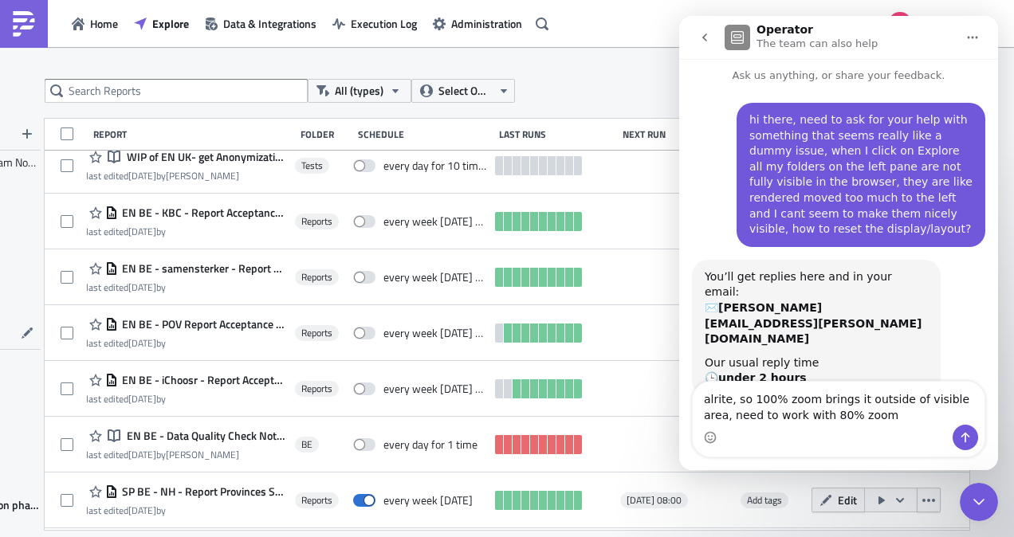
click at [875, 425] on div "Intercom messenger" at bounding box center [838, 437] width 292 height 25
click at [873, 425] on div "Intercom messenger" at bounding box center [838, 437] width 292 height 25
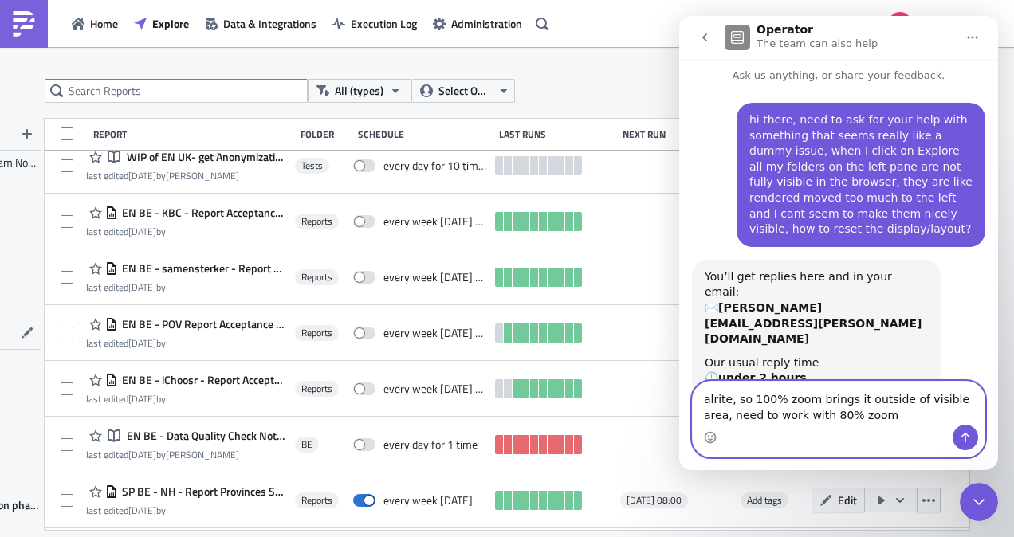
click at [871, 424] on textarea "alrite, so 100% zoom brings it outside of visible area, need to work with 80% z…" at bounding box center [838, 403] width 292 height 43
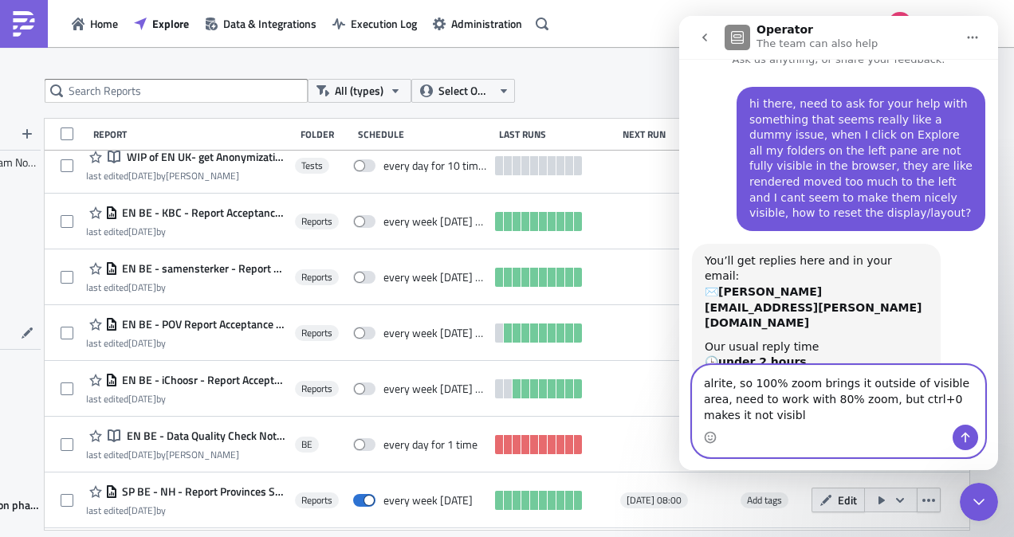
type textarea "alrite, so 100% zoom brings it outside of visible area, need to work with 80% z…"
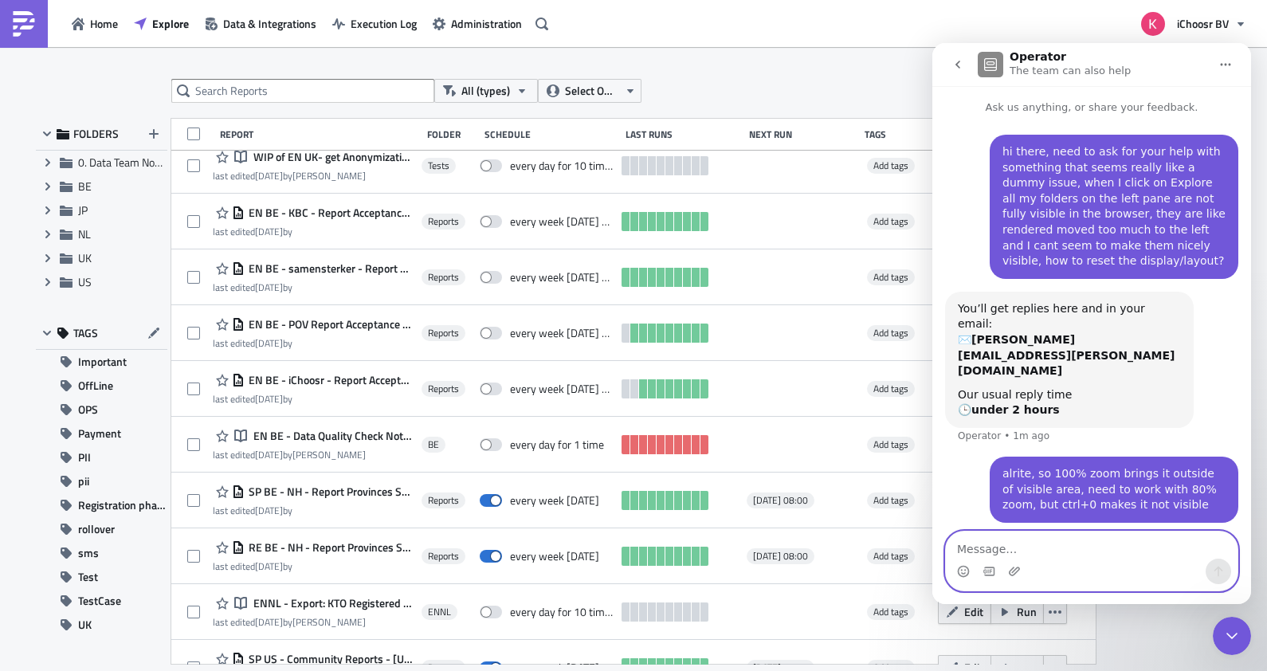
scroll to position [682, 0]
click at [49, 227] on span "Expand group" at bounding box center [48, 234] width 24 height 24
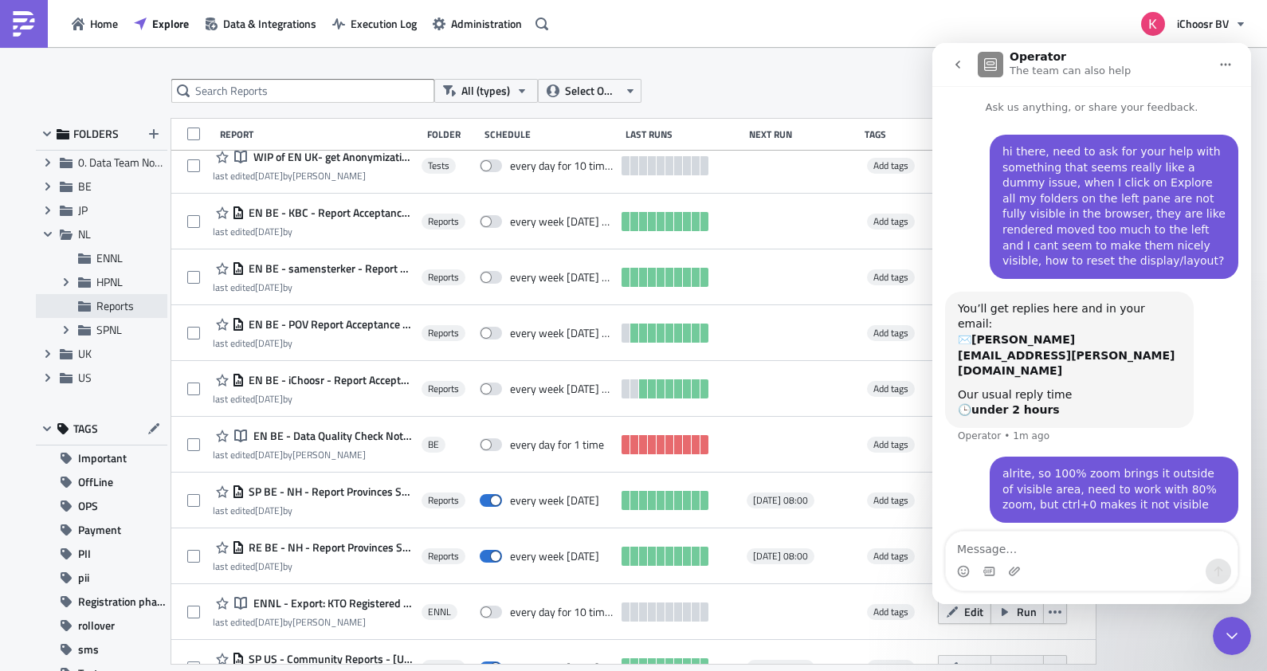
click at [78, 302] on icon at bounding box center [84, 306] width 13 height 13
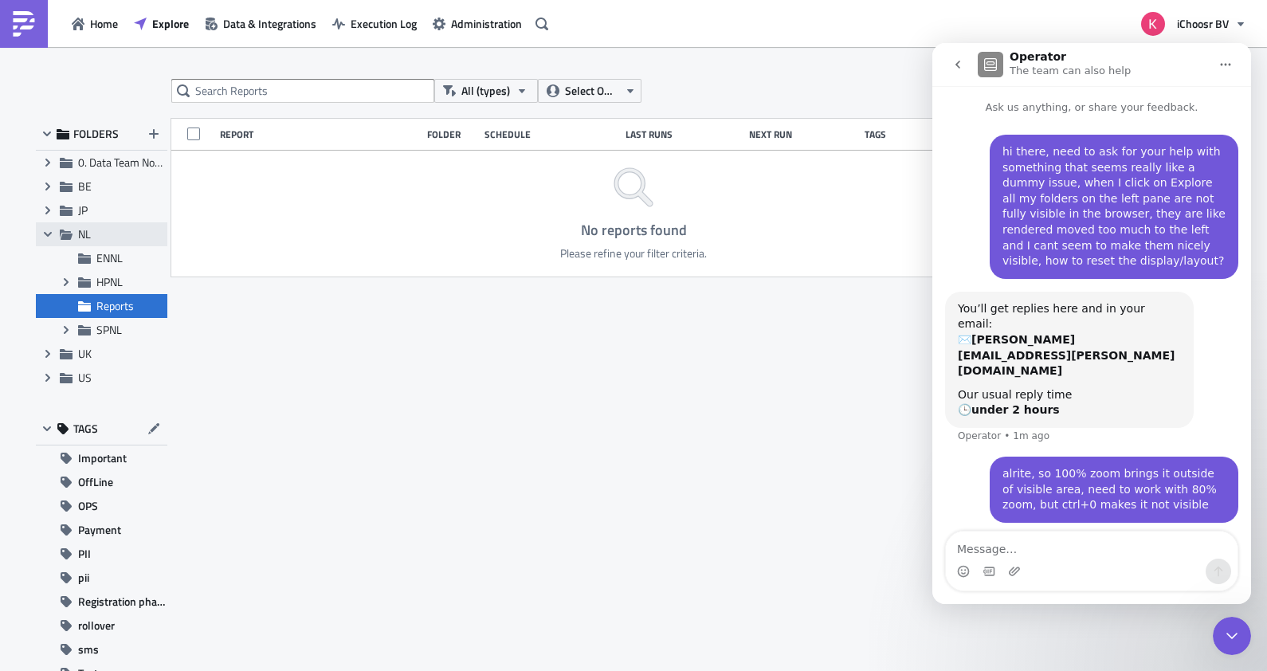
click at [93, 227] on span "NL" at bounding box center [120, 234] width 85 height 14
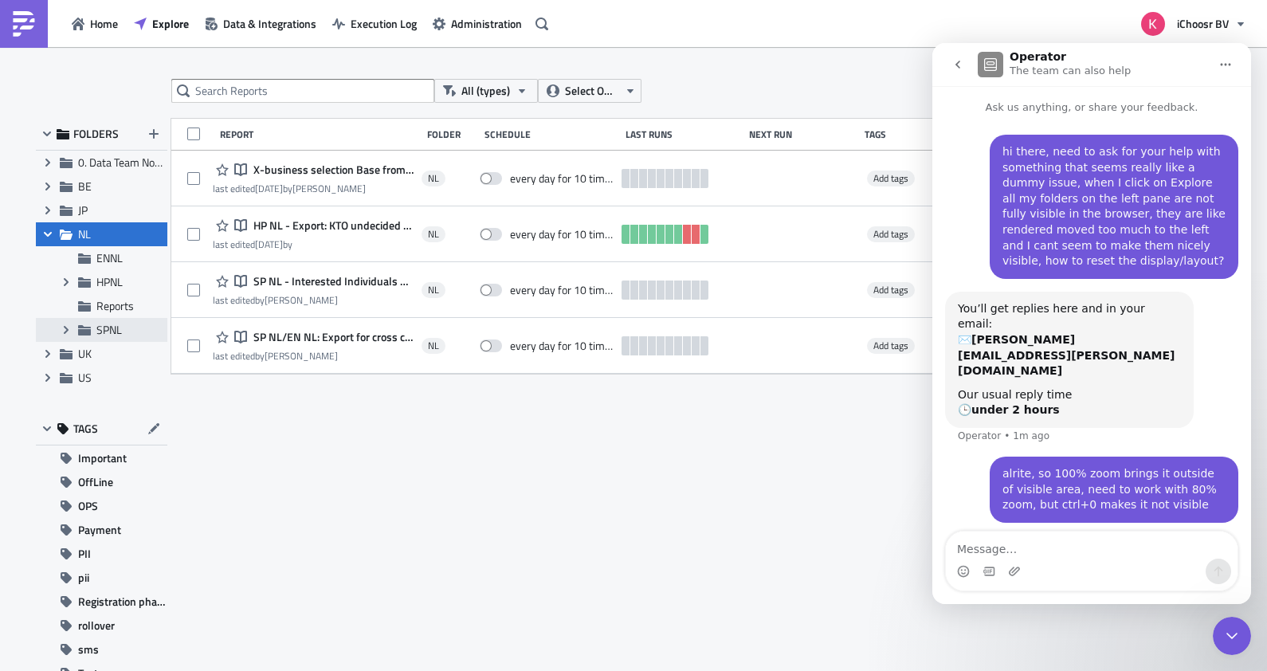
click at [108, 330] on span "SPNL" at bounding box center [108, 329] width 25 height 17
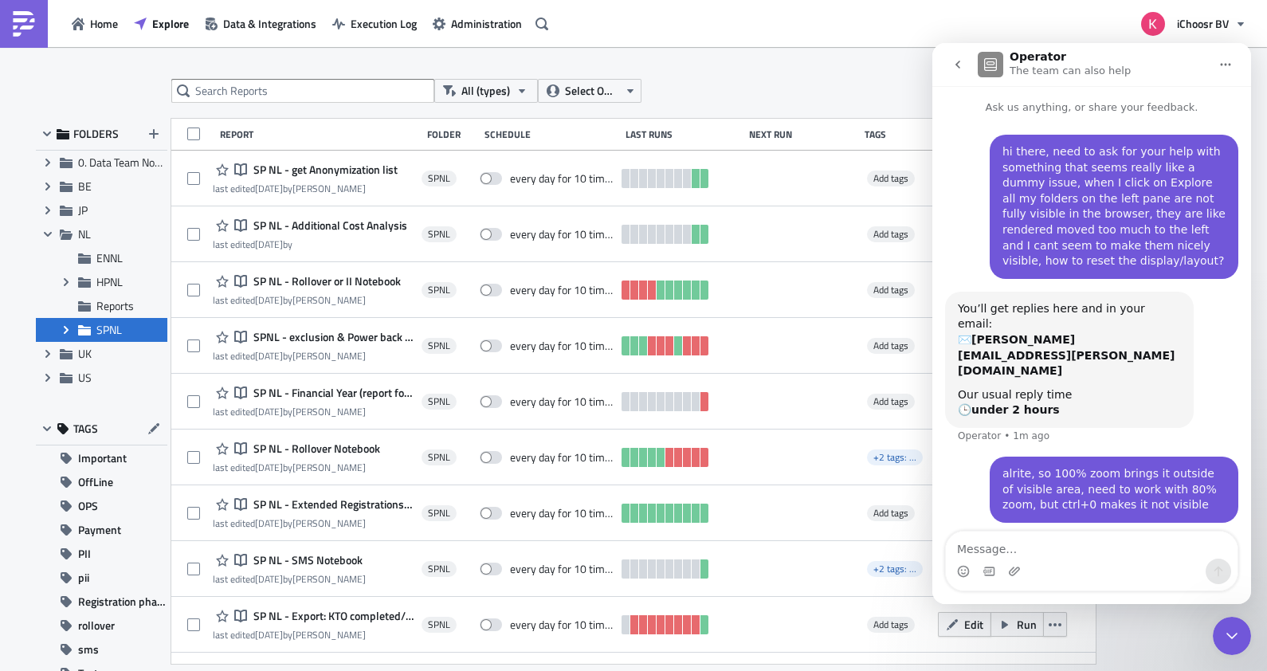
click at [54, 336] on span "Expand group" at bounding box center [66, 330] width 24 height 24
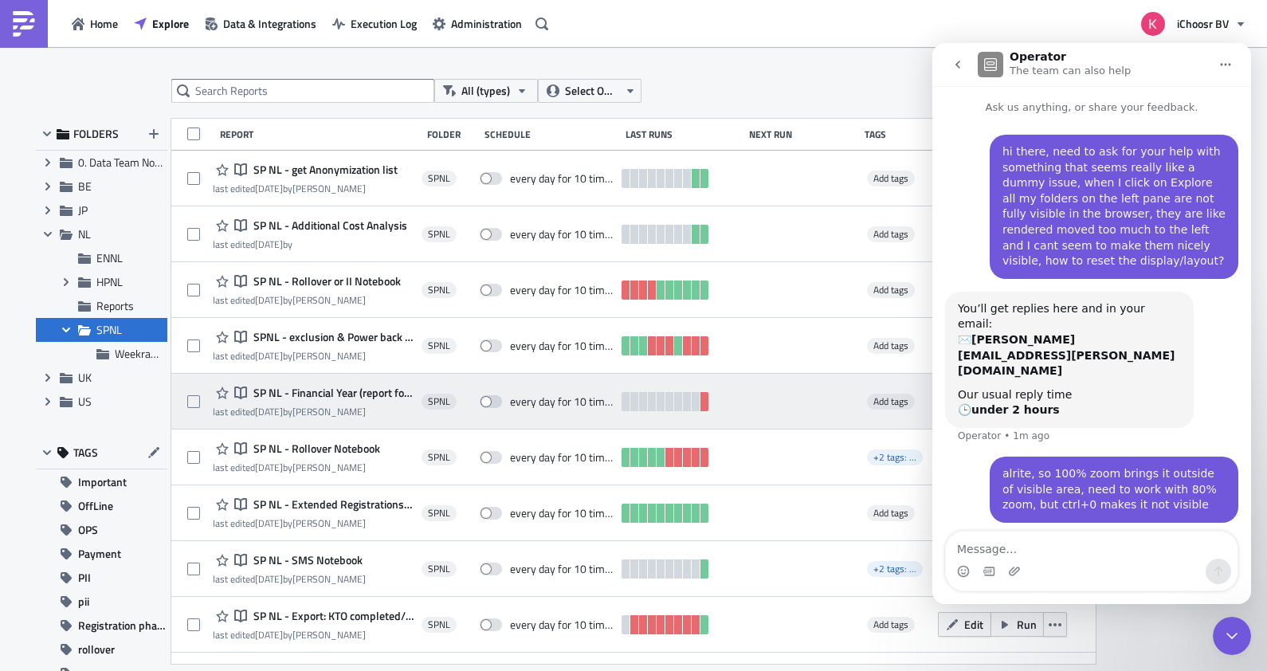
click at [327, 391] on span "SP NL - Financial Year (report for Audit)" at bounding box center [331, 393] width 164 height 14
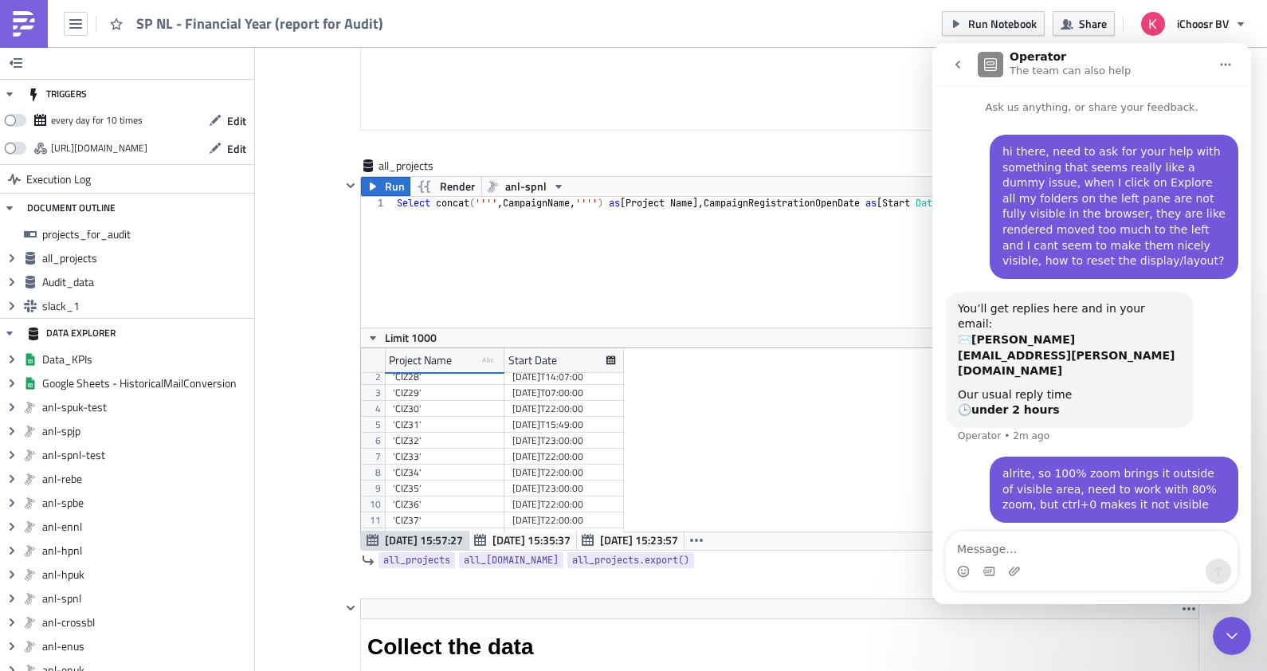
scroll to position [23, 0]
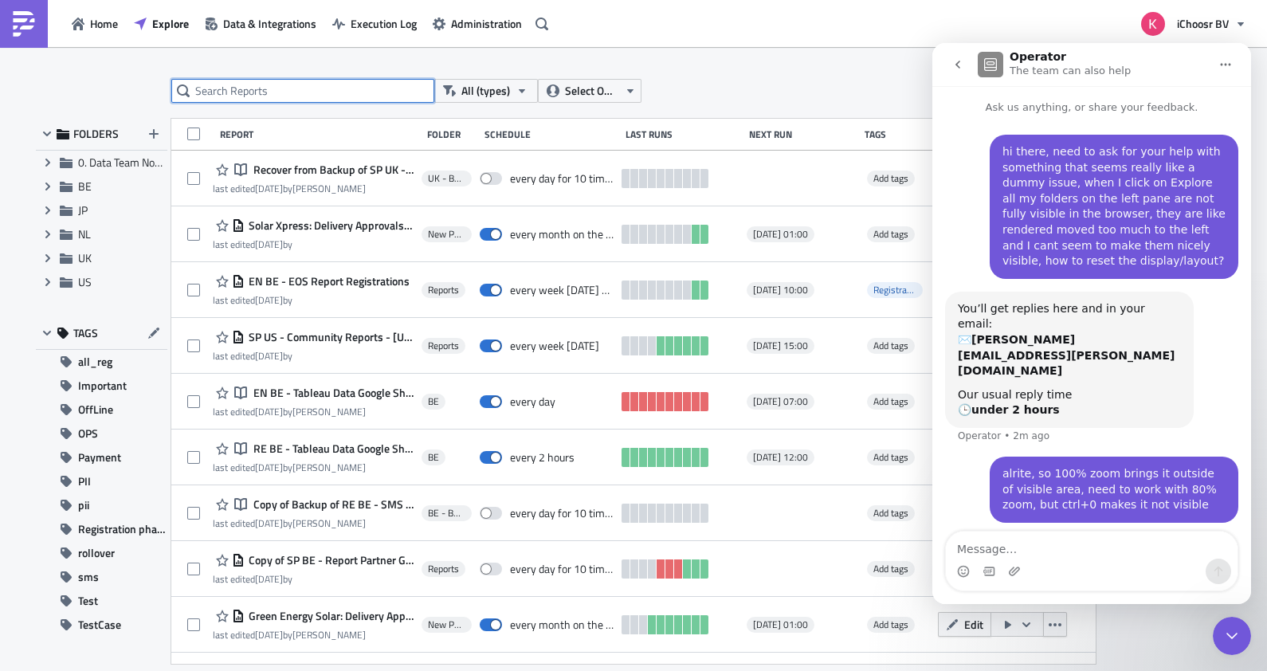
click at [288, 102] on input "text" at bounding box center [302, 91] width 263 height 24
type input "audit"
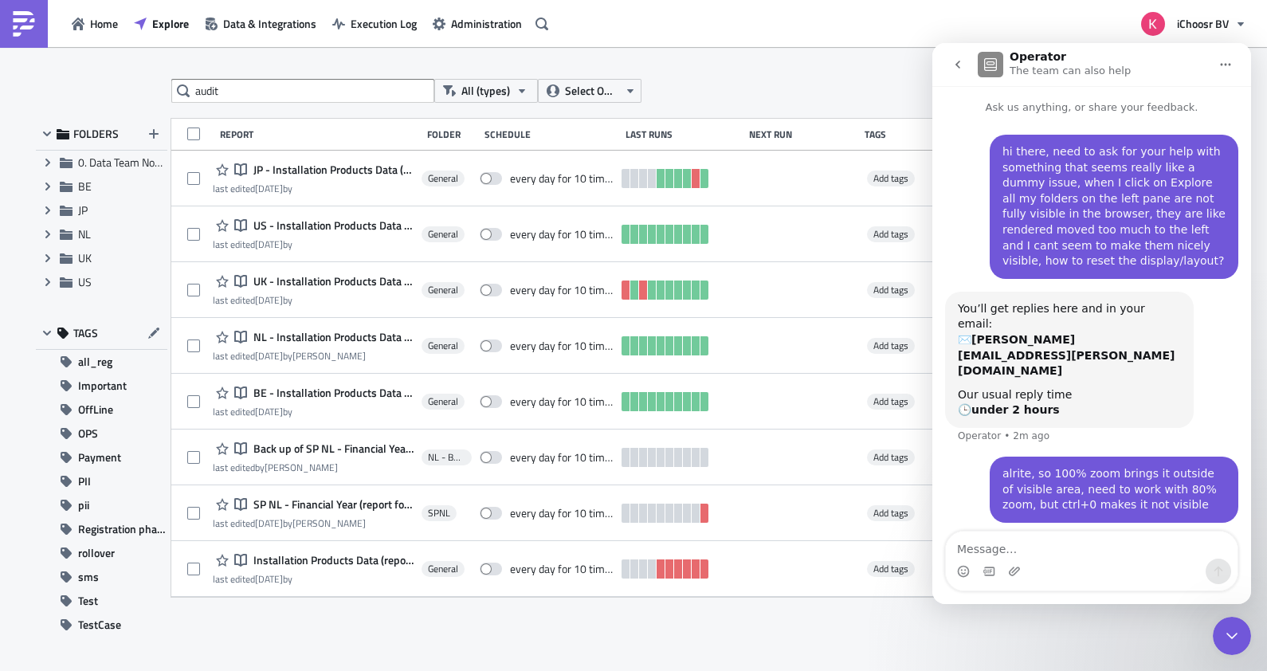
click at [394, 131] on div "Report" at bounding box center [319, 134] width 199 height 12
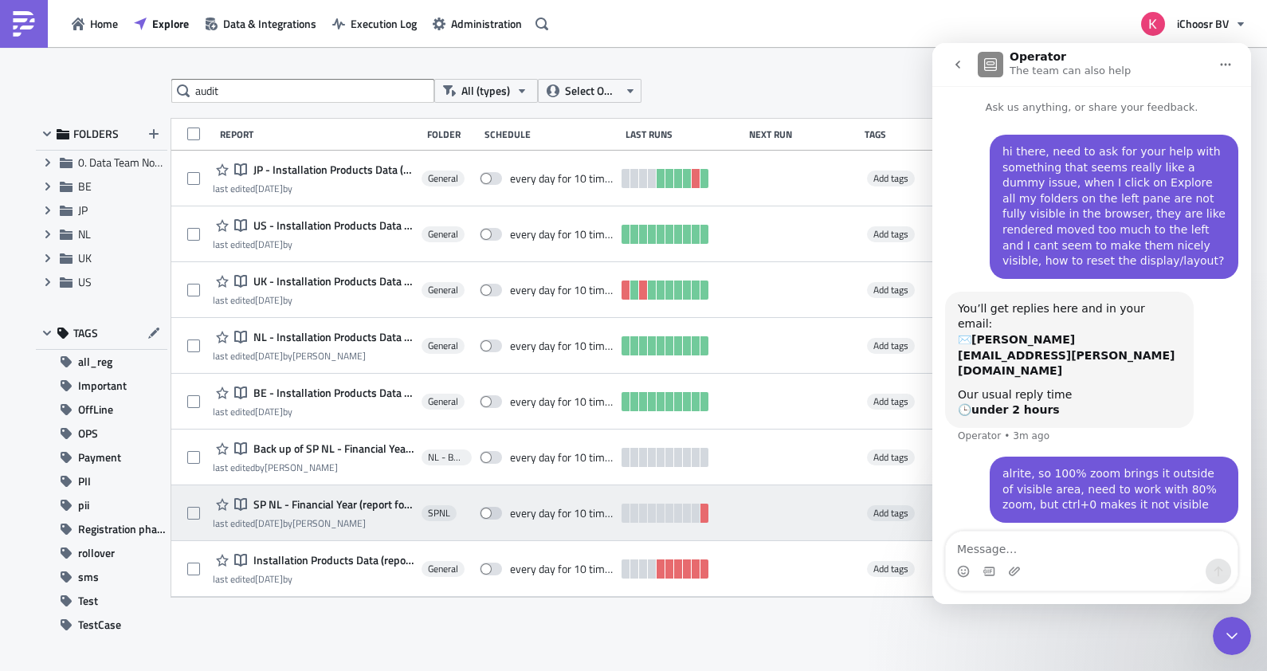
click at [351, 500] on span "SP NL - Financial Year (report for Audit)" at bounding box center [331, 504] width 164 height 14
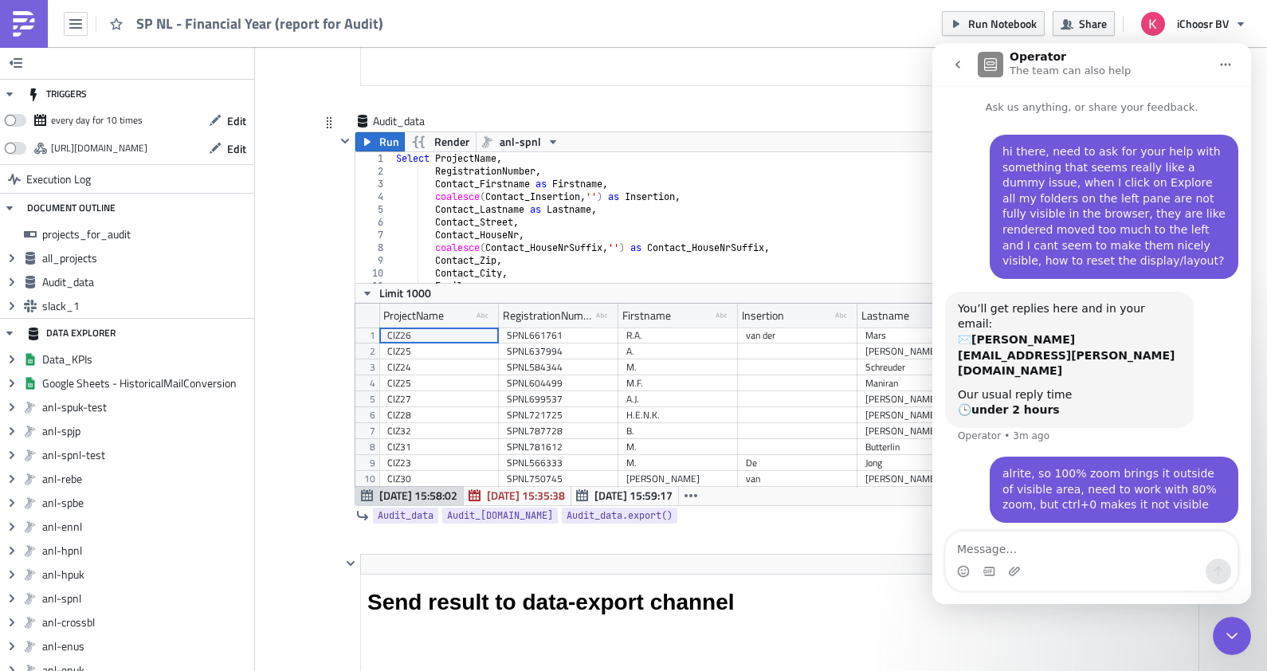
type textarea "Contact_Street,"
click at [618, 222] on div "Select ProjectName , RegistrationNumber , Contact_Firstname as Firstname , coal…" at bounding box center [794, 230] width 803 height 156
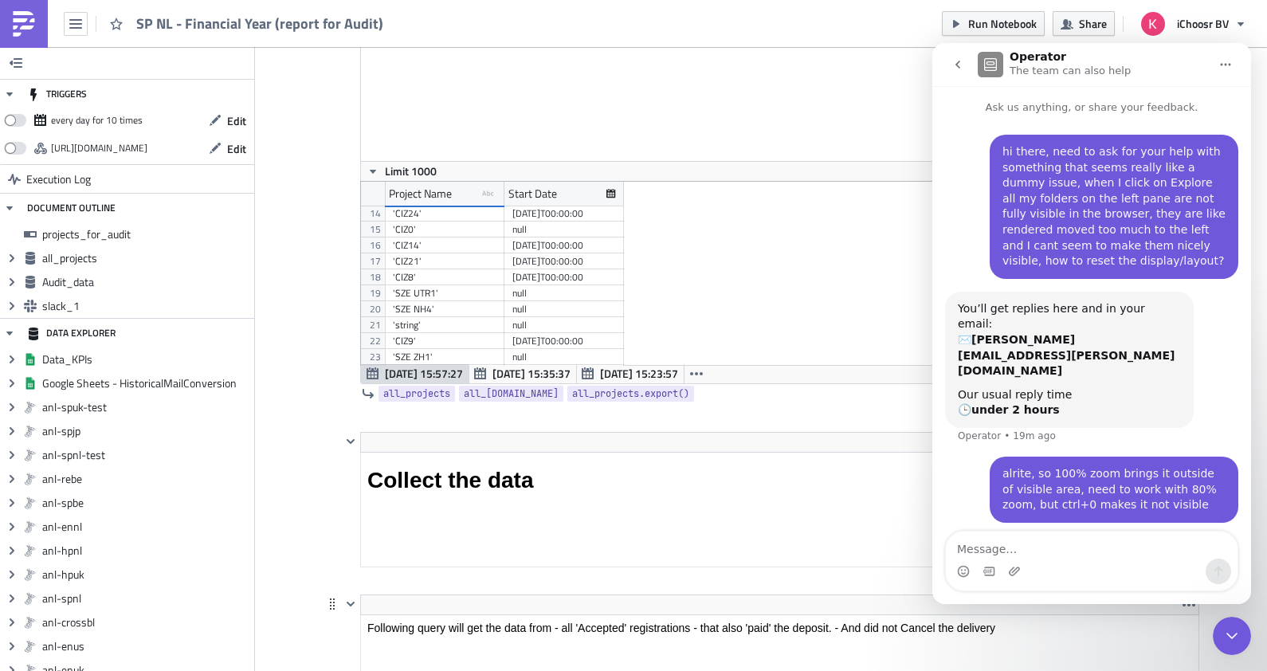
scroll to position [959, 0]
